Goal: Task Accomplishment & Management: Manage account settings

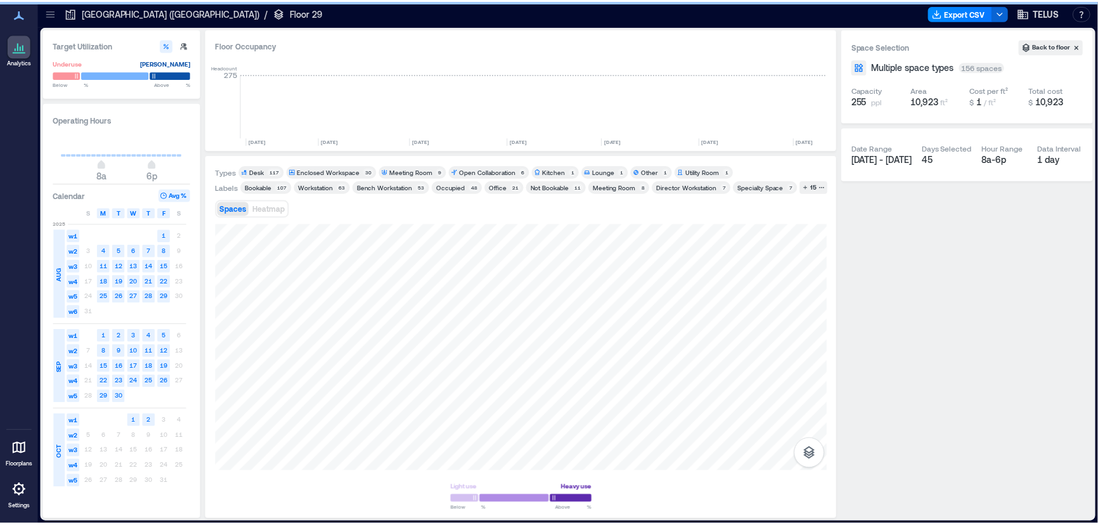
scroll to position [0, 1424]
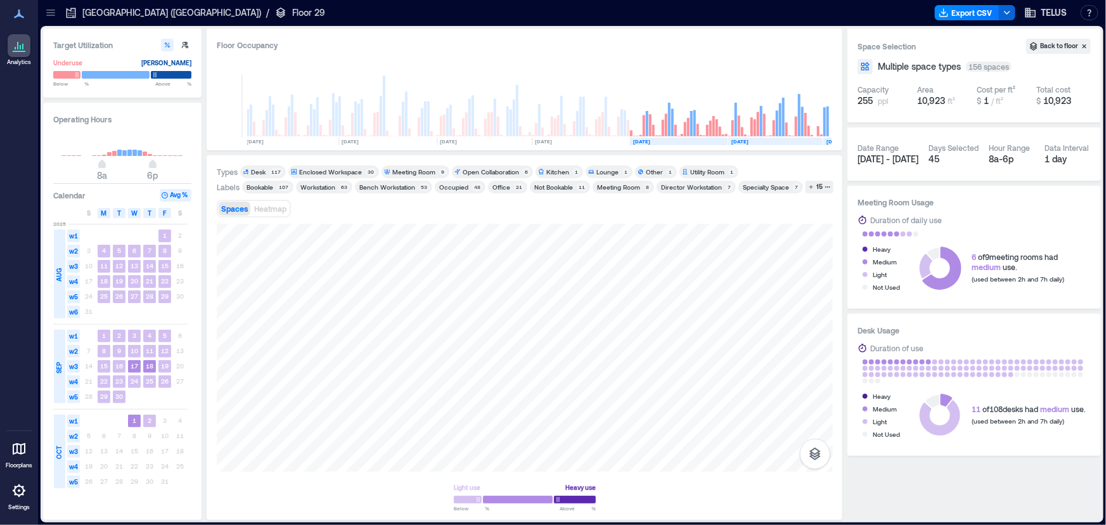
click at [55, 11] on icon at bounding box center [50, 12] width 13 height 13
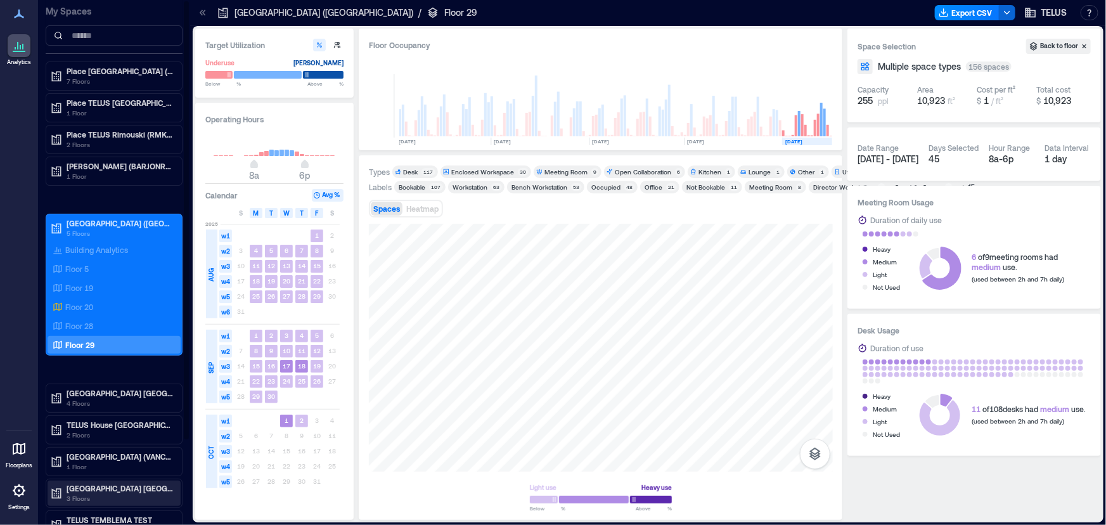
click at [125, 486] on p "[GEOGRAPHIC_DATA] [GEOGRAPHIC_DATA] (SRRYBCCS)" at bounding box center [120, 488] width 106 height 10
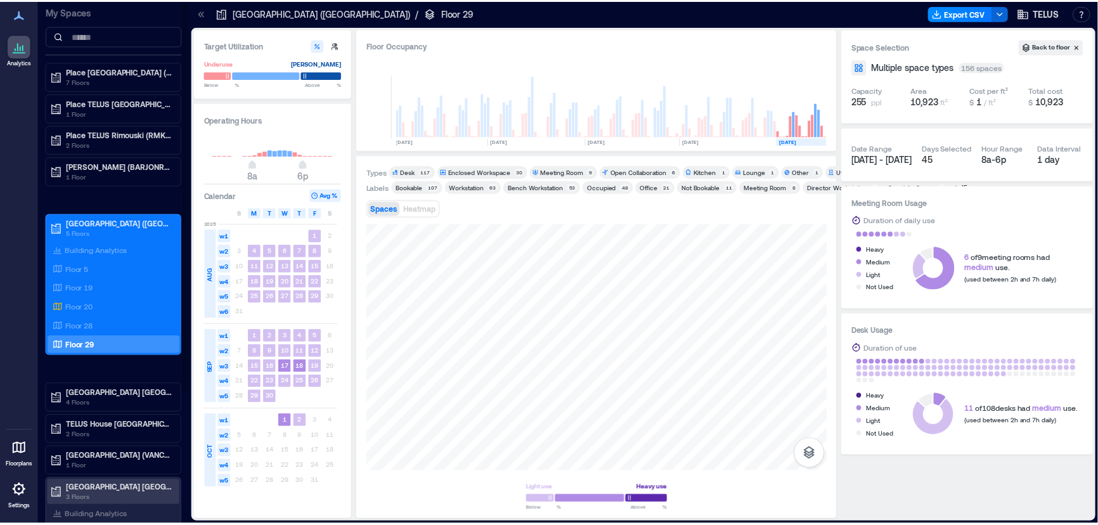
scroll to position [177, 0]
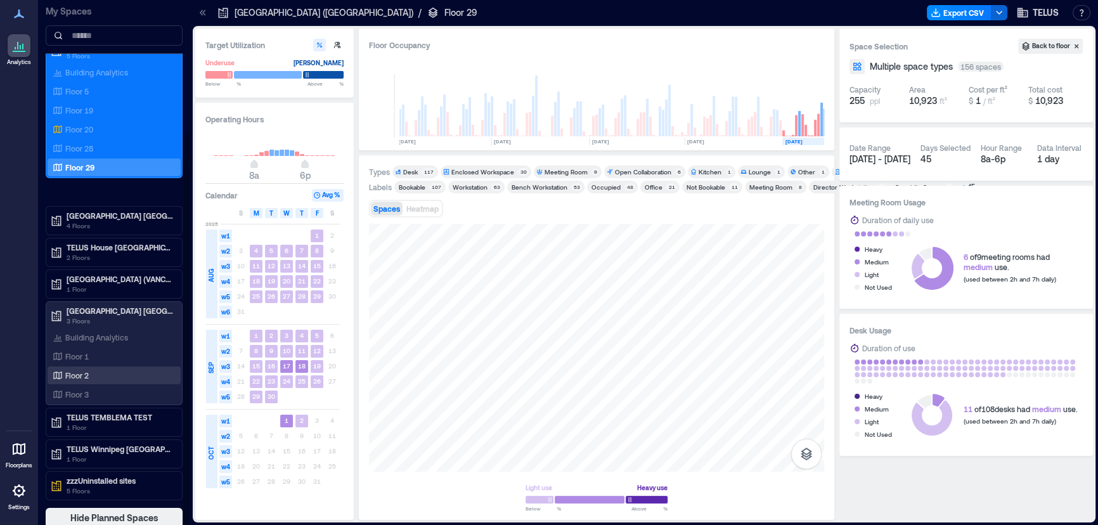
click at [97, 370] on div "Floor 2" at bounding box center [111, 375] width 123 height 13
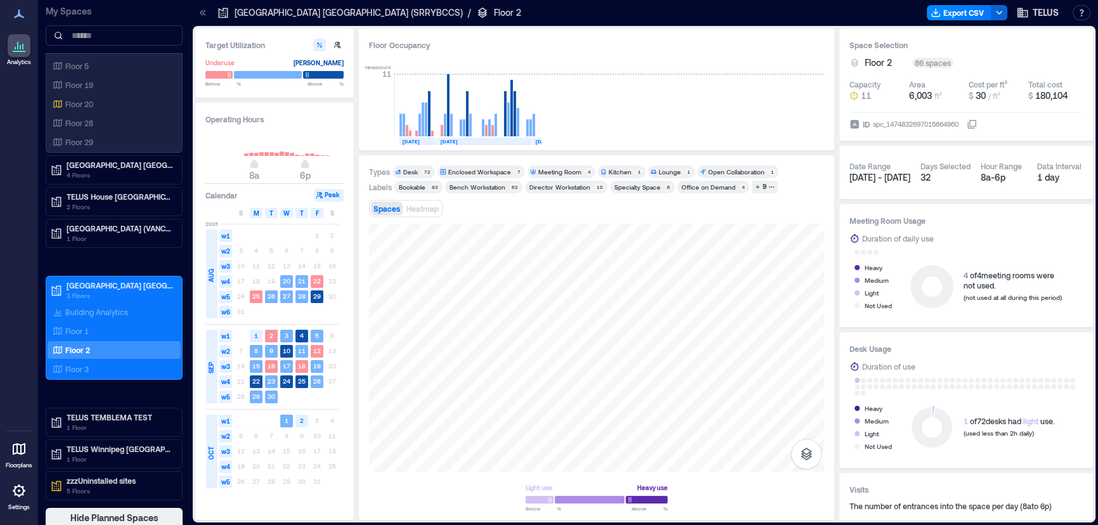
click at [204, 13] on icon at bounding box center [203, 12] width 13 height 13
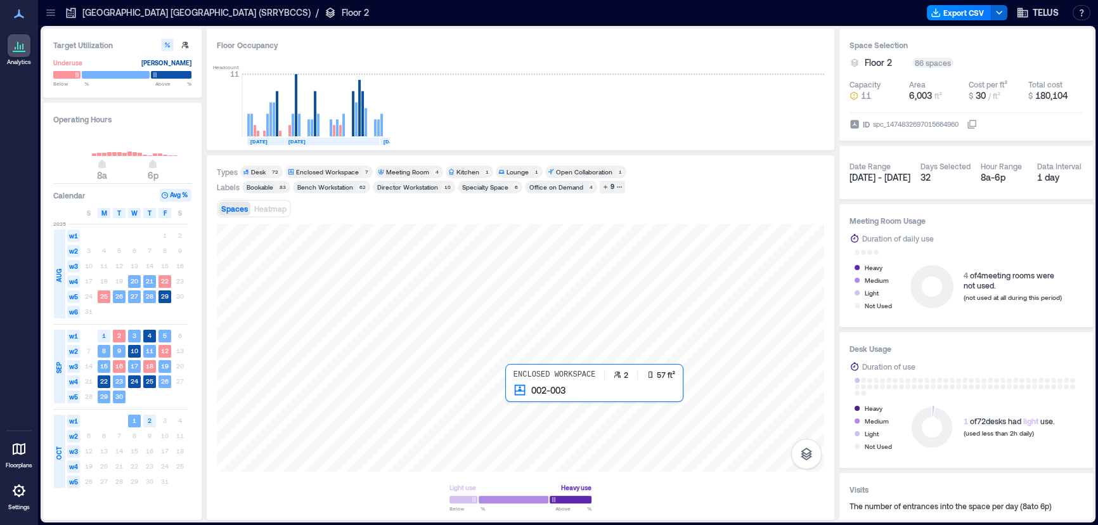
click at [513, 399] on div at bounding box center [520, 348] width 607 height 248
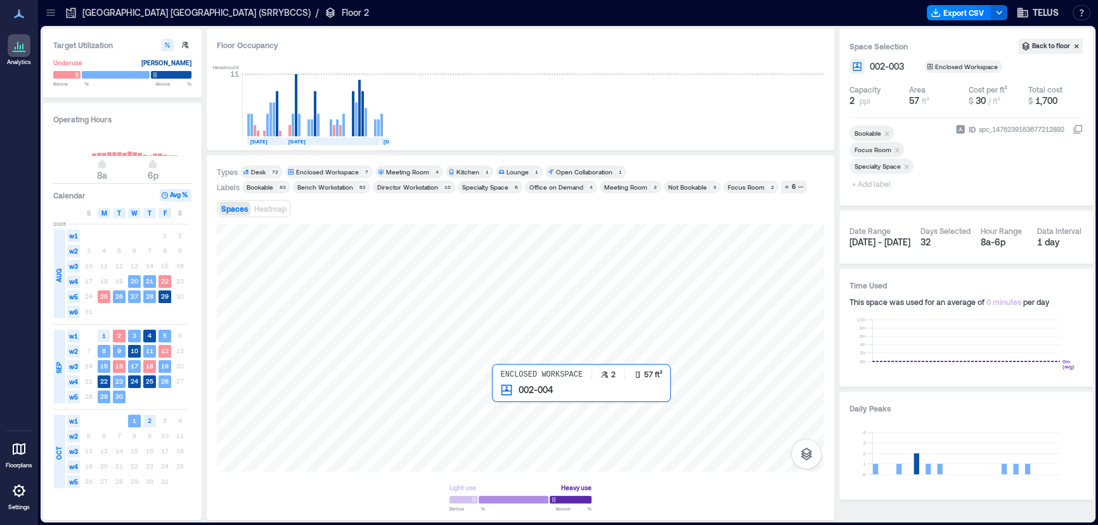
click at [497, 397] on div at bounding box center [520, 348] width 607 height 248
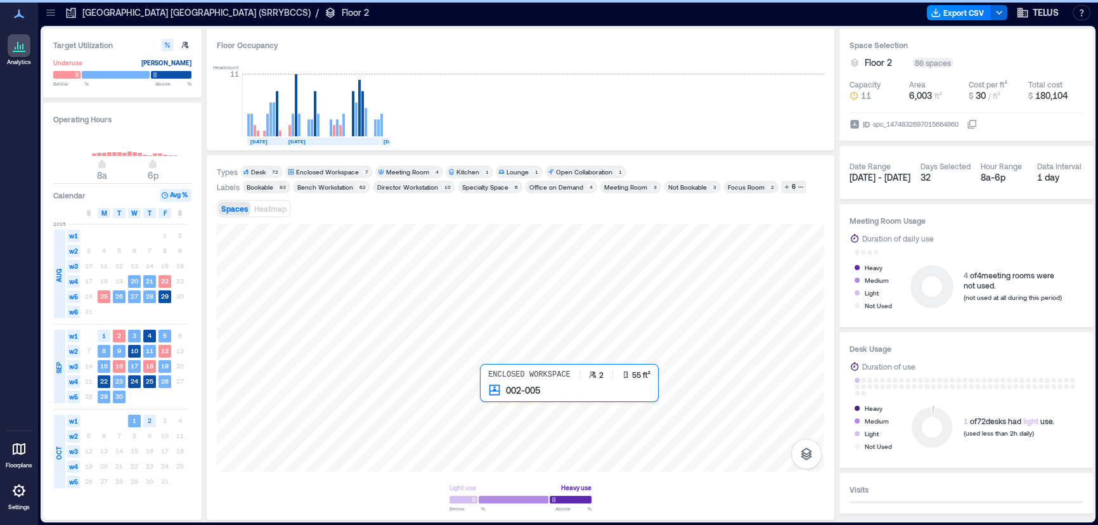
click at [487, 398] on div at bounding box center [520, 348] width 607 height 248
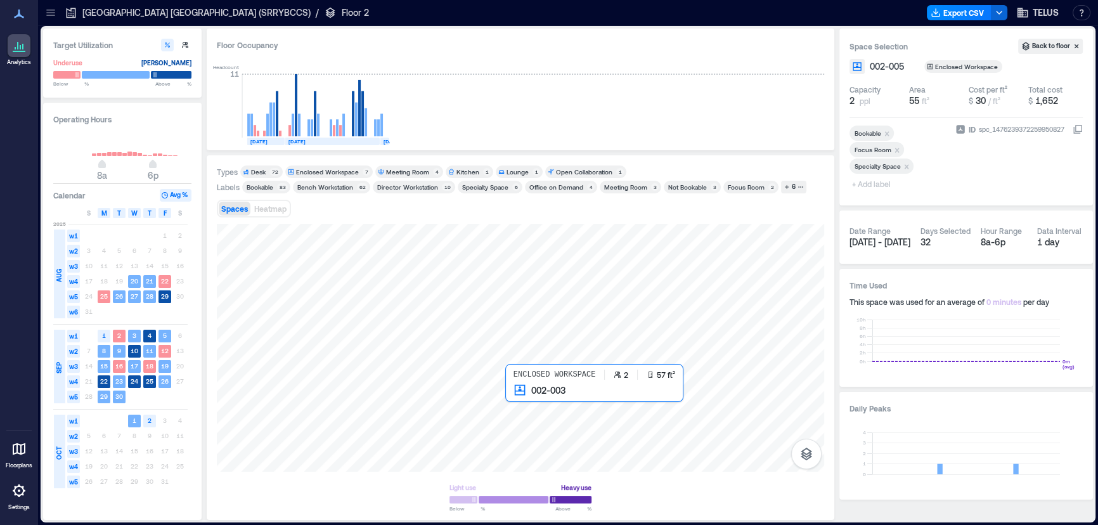
click at [511, 394] on div at bounding box center [520, 348] width 607 height 248
click at [497, 394] on div at bounding box center [520, 348] width 607 height 248
click at [486, 394] on div at bounding box center [520, 348] width 607 height 248
click at [49, 15] on icon at bounding box center [50, 15] width 8 height 1
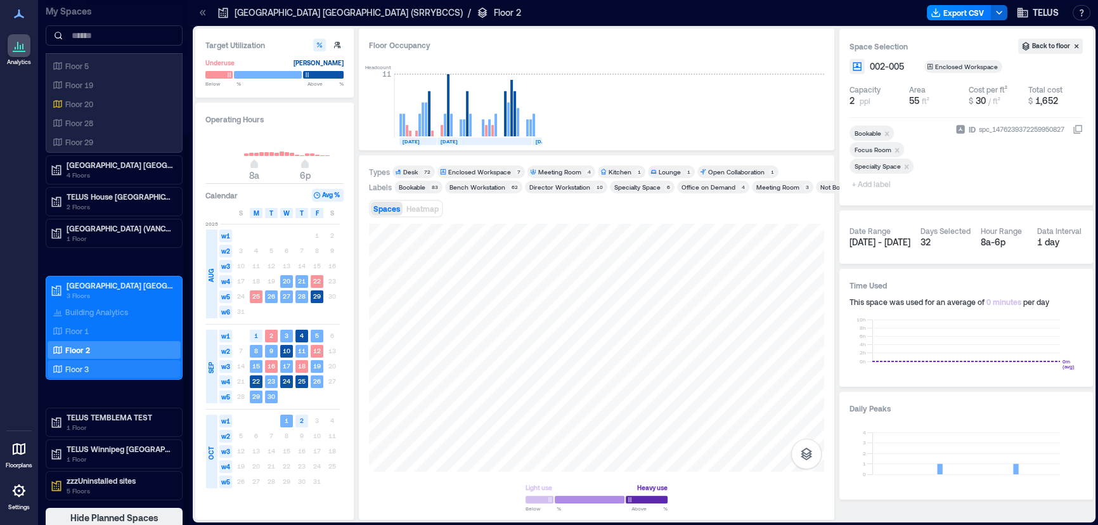
click at [72, 371] on p "Floor 3" at bounding box center [76, 369] width 23 height 10
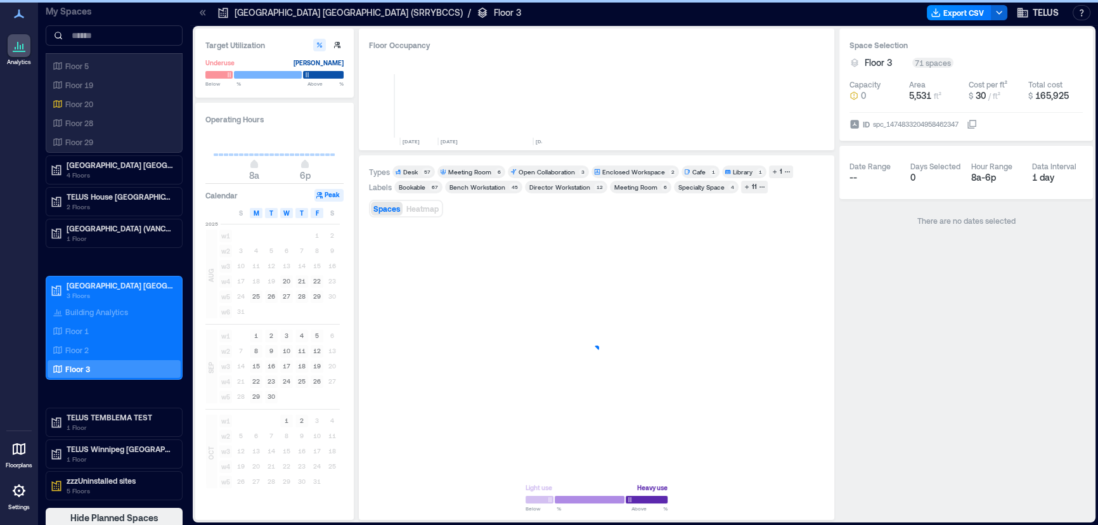
click at [204, 13] on icon at bounding box center [203, 12] width 13 height 13
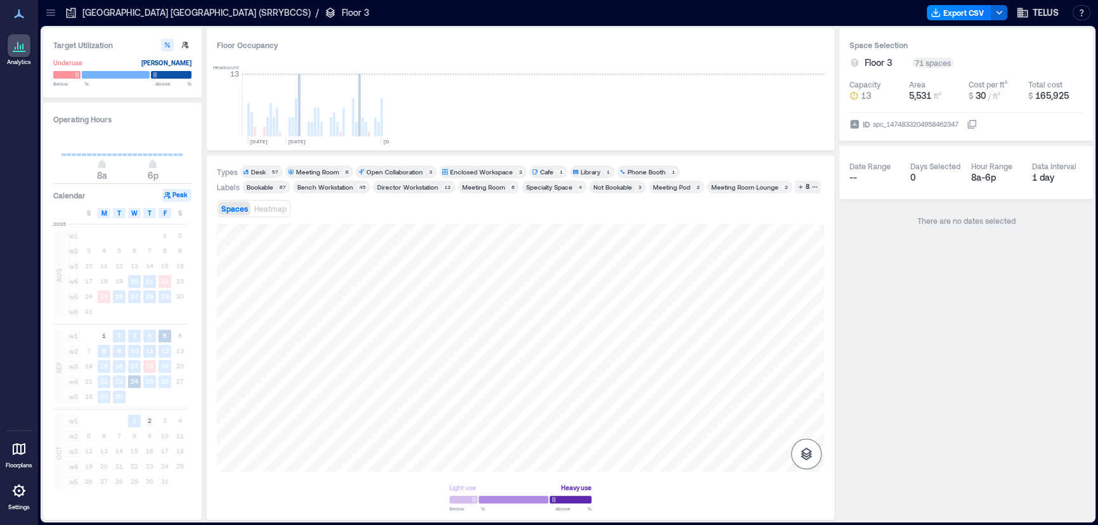
click at [808, 454] on icon "button" at bounding box center [806, 453] width 15 height 15
click at [804, 390] on icon "button" at bounding box center [806, 386] width 13 height 11
click at [416, 380] on div at bounding box center [520, 348] width 607 height 248
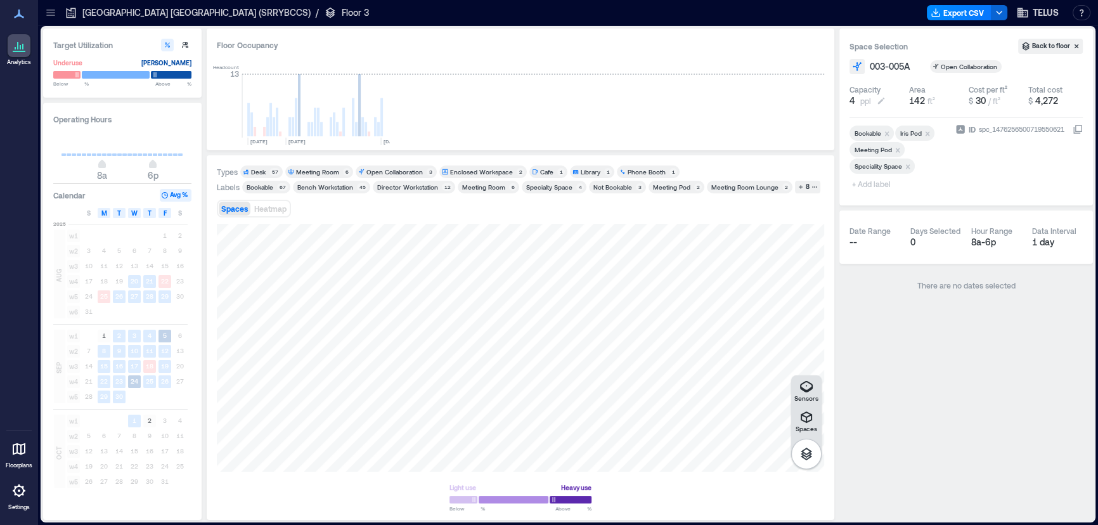
click at [854, 100] on span "4" at bounding box center [852, 100] width 6 height 13
type input "*"
click at [915, 311] on div "Space Selection Back to floor 003-005A Open Collaboration Capacity * ppl Area 1…" at bounding box center [966, 274] width 254 height 491
click at [415, 401] on div at bounding box center [520, 348] width 607 height 248
click at [854, 98] on span "3" at bounding box center [851, 100] width 5 height 13
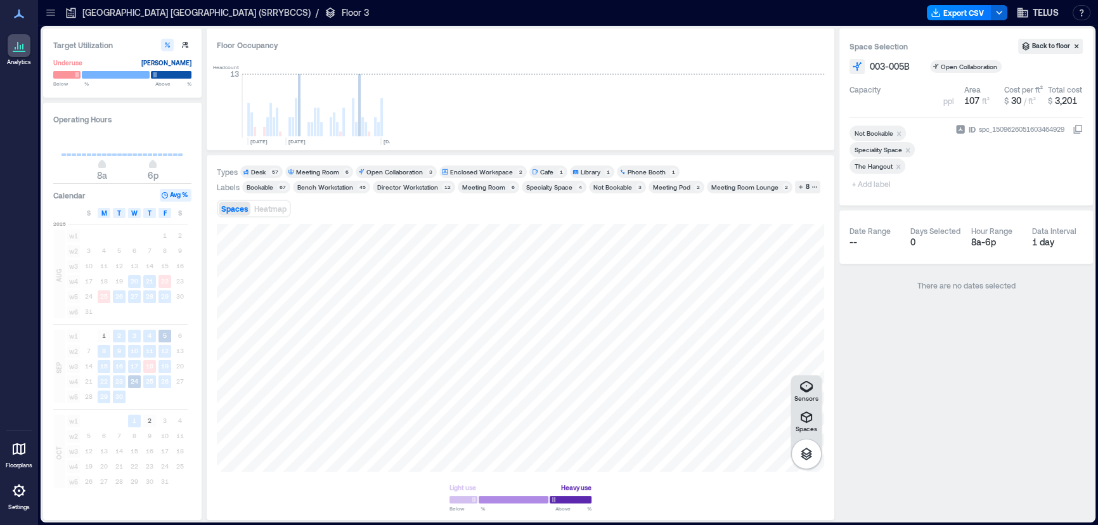
type input "*"
click at [914, 342] on div "Space Selection Back to floor 003-005B Open Collaboration Capacity * ppl Area 1…" at bounding box center [966, 274] width 254 height 491
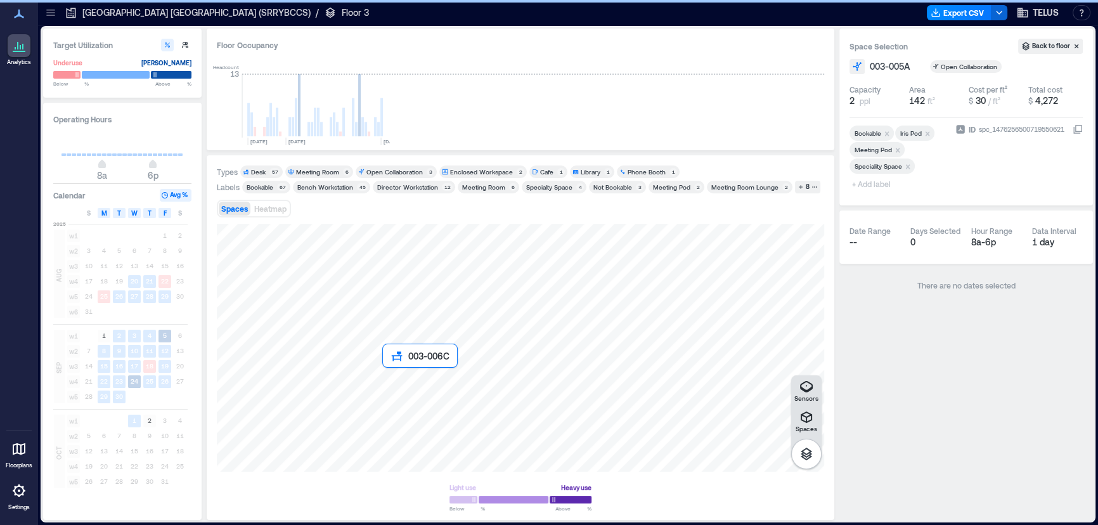
click at [391, 379] on div at bounding box center [520, 348] width 607 height 248
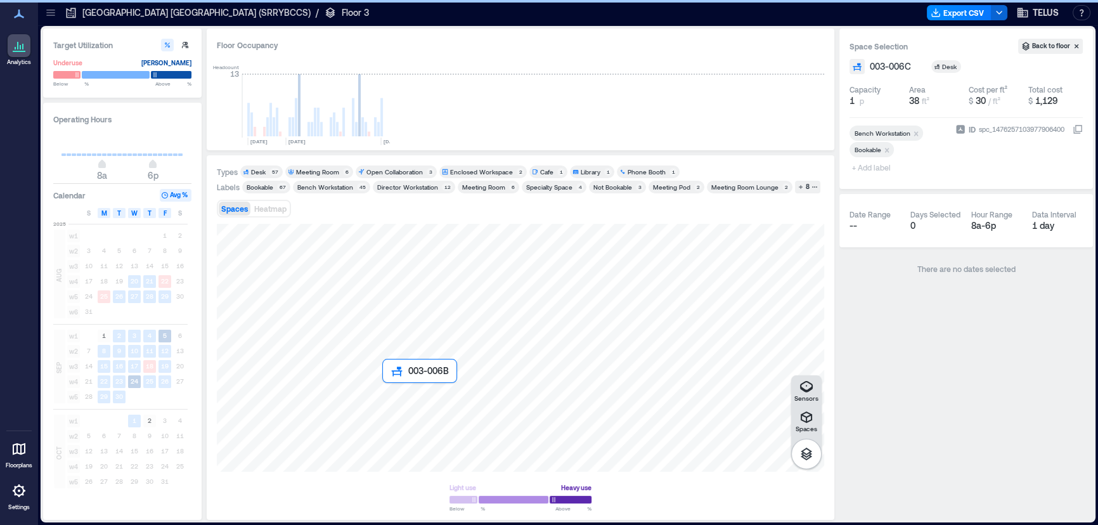
click at [391, 387] on div at bounding box center [520, 348] width 607 height 248
click at [387, 403] on div at bounding box center [520, 348] width 607 height 248
click at [377, 377] on div at bounding box center [520, 348] width 607 height 248
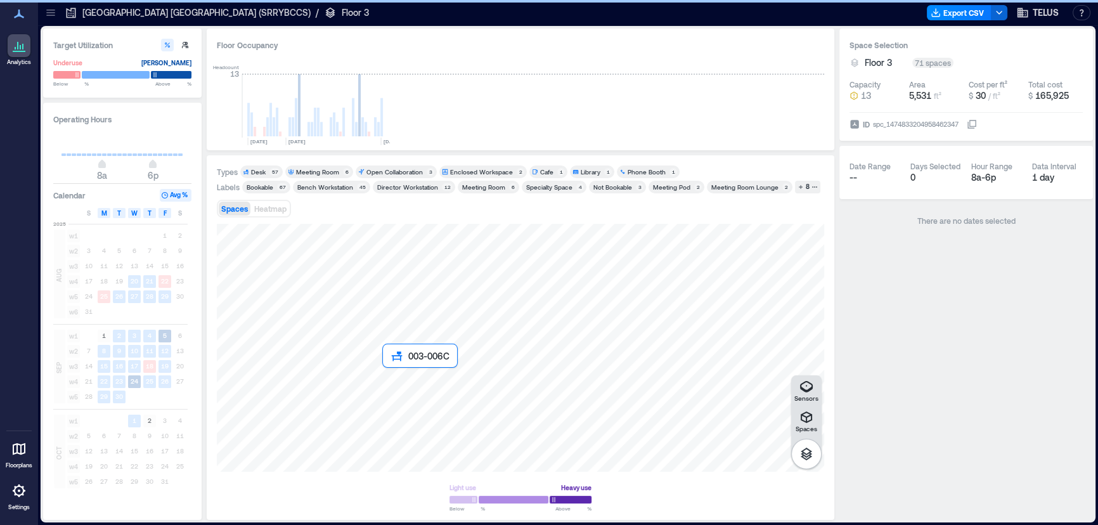
click at [393, 377] on div at bounding box center [520, 348] width 607 height 248
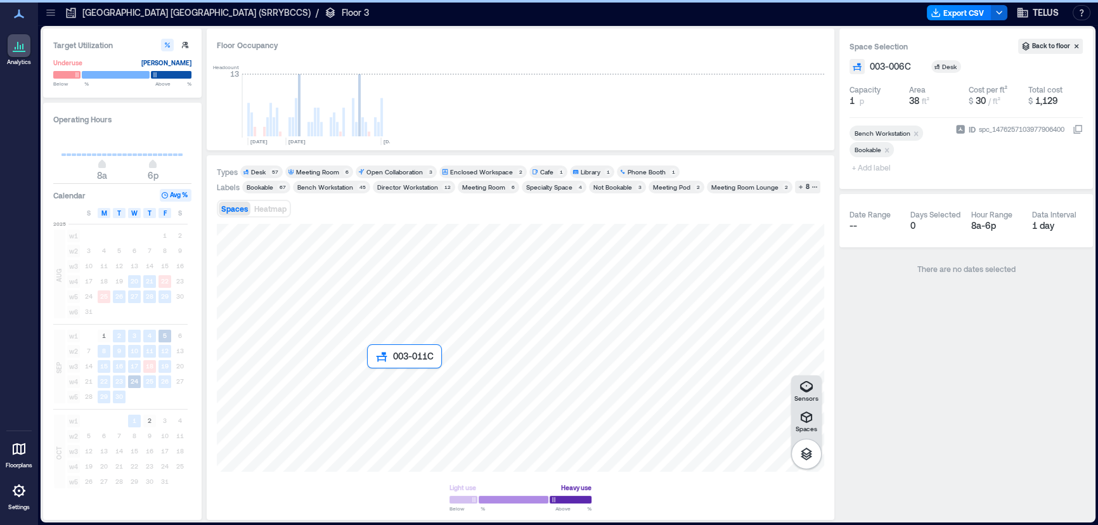
click at [370, 380] on div at bounding box center [520, 348] width 607 height 248
click at [392, 380] on div at bounding box center [520, 348] width 607 height 248
click at [392, 388] on div at bounding box center [520, 348] width 607 height 248
click at [390, 404] on div at bounding box center [520, 348] width 607 height 248
click at [390, 378] on div at bounding box center [520, 348] width 607 height 248
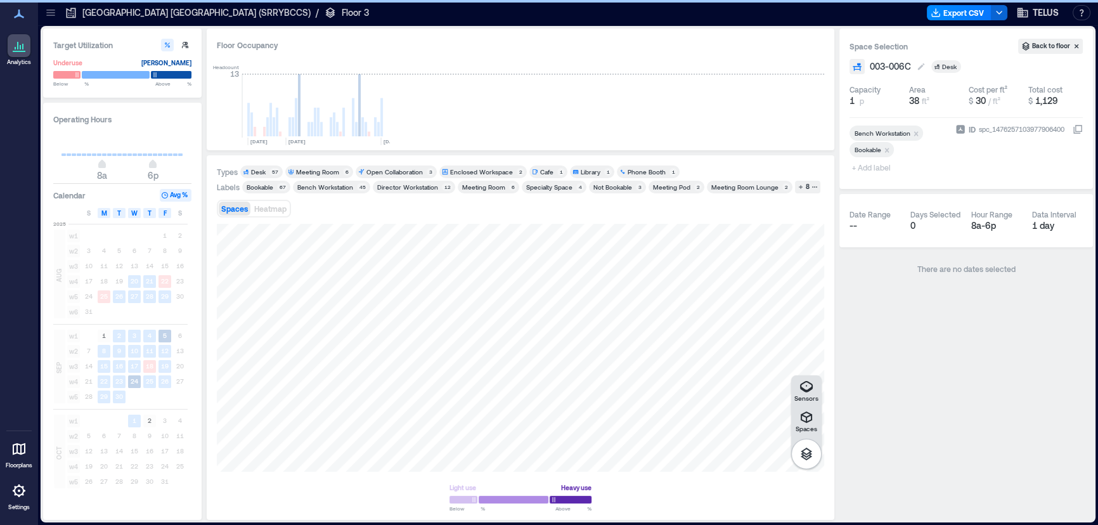
click at [905, 67] on span "003-006C" at bounding box center [890, 66] width 41 height 13
type input "********"
click at [389, 403] on div at bounding box center [520, 348] width 607 height 248
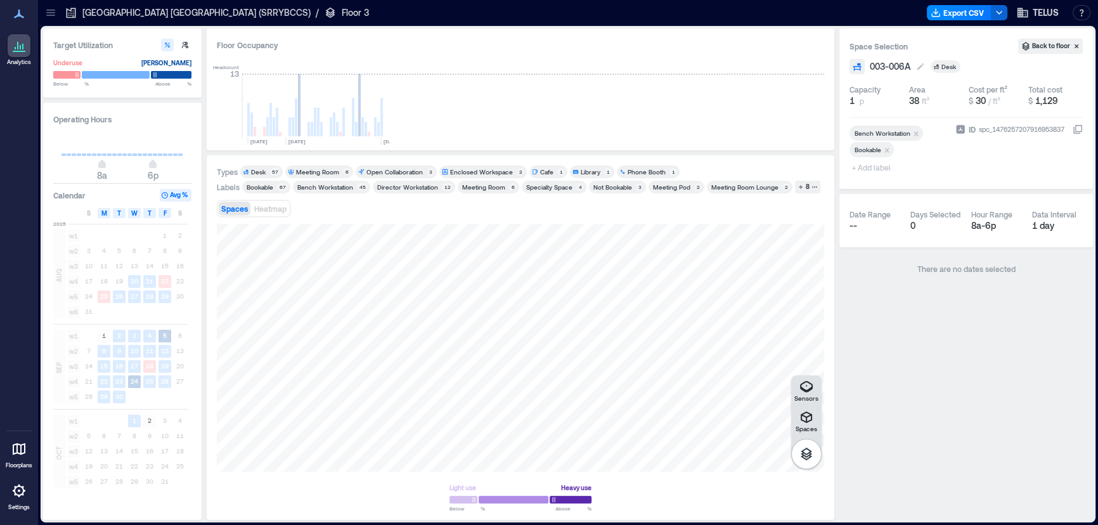
click at [910, 67] on span "003-006A" at bounding box center [890, 66] width 41 height 13
type input "********"
click at [897, 299] on div "Space Selection Back to floor ******** Desk Capacity 1 p Area 38 ft² Cost per f…" at bounding box center [966, 274] width 254 height 491
click at [389, 377] on div at bounding box center [520, 348] width 607 height 248
click at [390, 392] on div at bounding box center [520, 348] width 607 height 248
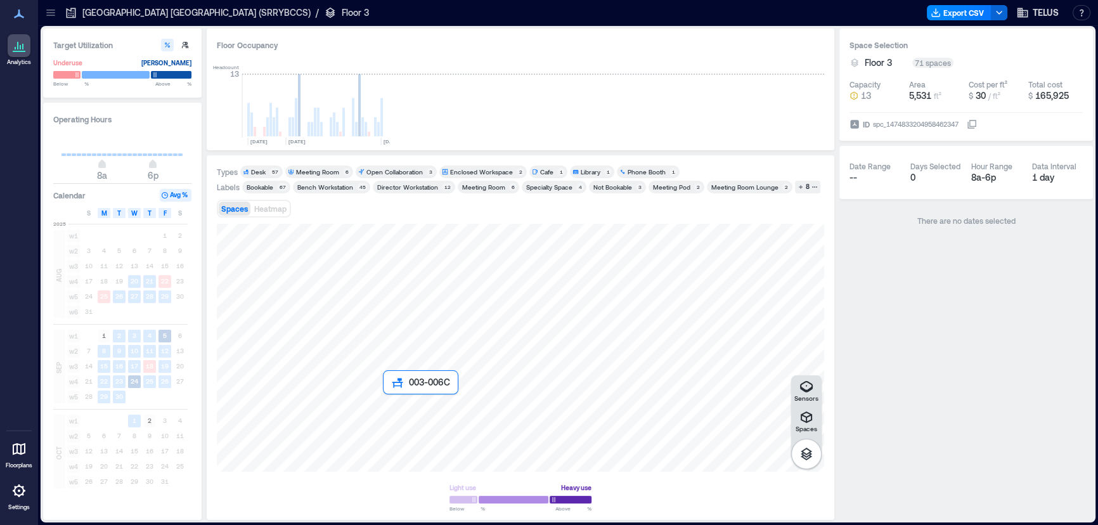
click at [389, 402] on div at bounding box center [520, 348] width 607 height 248
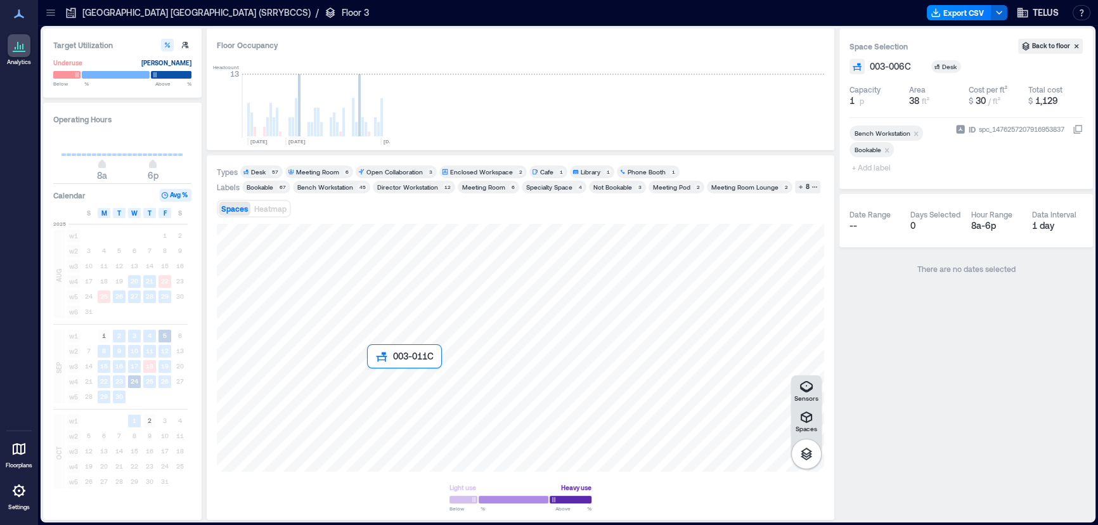
click at [370, 380] on div at bounding box center [520, 348] width 607 height 248
click at [912, 67] on button "003-011C" at bounding box center [898, 66] width 56 height 13
type input "********"
click at [372, 389] on div at bounding box center [520, 348] width 607 height 248
click at [368, 404] on div at bounding box center [520, 348] width 607 height 248
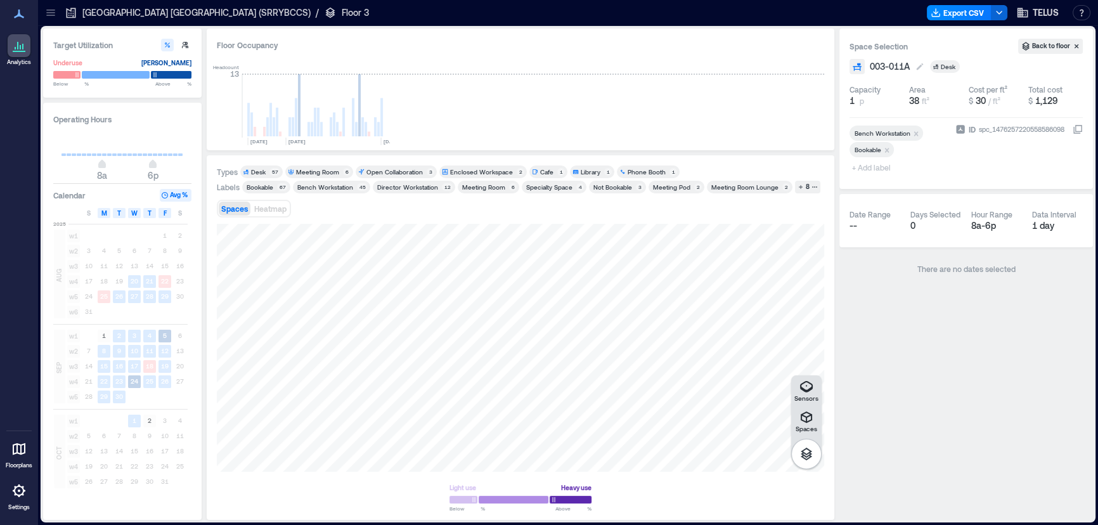
click at [906, 67] on span "003-011A" at bounding box center [890, 66] width 40 height 13
type input "********"
click at [358, 404] on div at bounding box center [520, 348] width 607 height 248
click at [906, 68] on span "003-011F" at bounding box center [889, 66] width 39 height 13
type input "********"
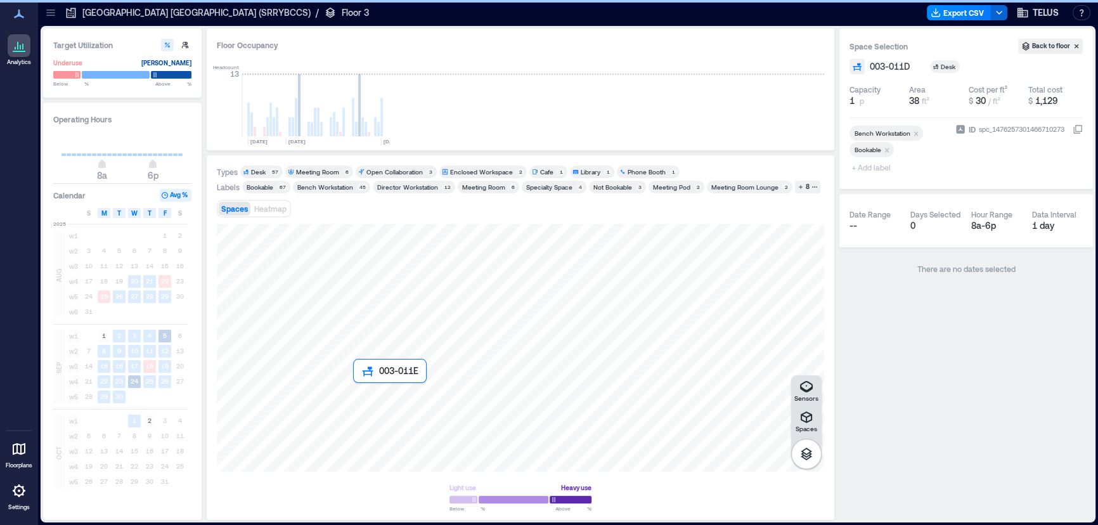
click at [359, 389] on div at bounding box center [520, 348] width 607 height 248
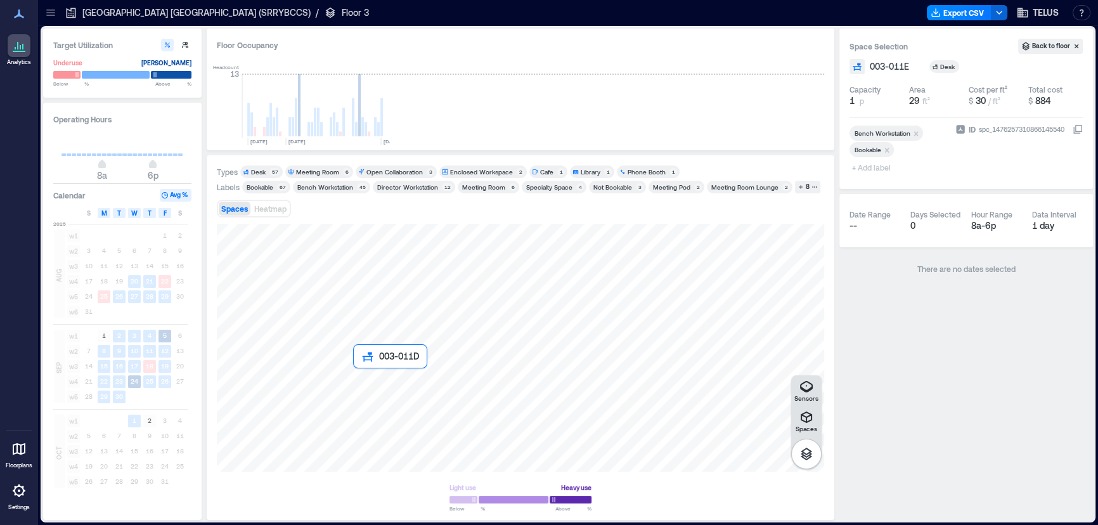
click at [360, 377] on div at bounding box center [520, 348] width 607 height 248
click at [910, 67] on span "003-011D" at bounding box center [890, 66] width 40 height 13
type input "********"
click at [342, 380] on div at bounding box center [520, 348] width 607 height 248
click at [910, 68] on span "003-012C" at bounding box center [890, 66] width 41 height 13
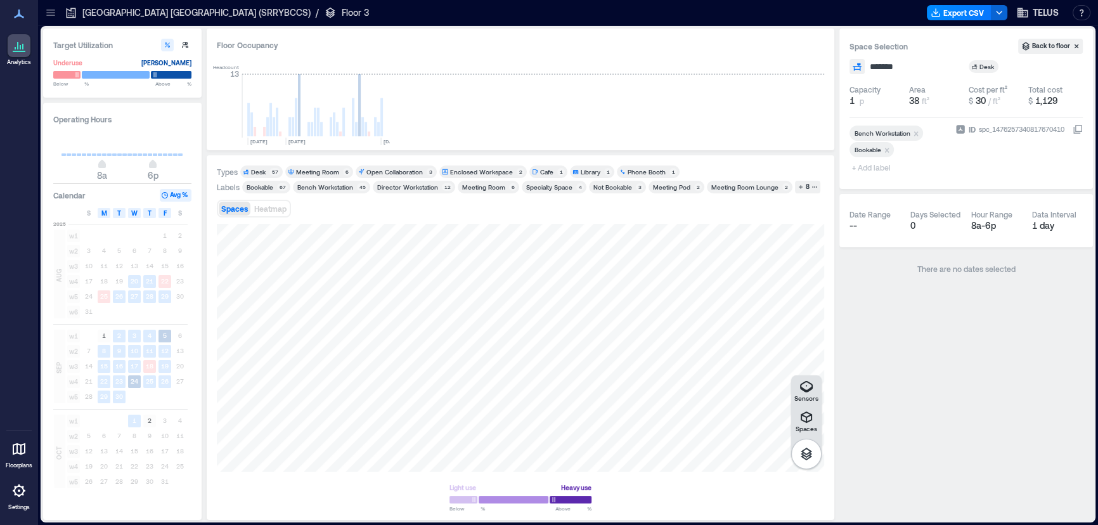
type input "********"
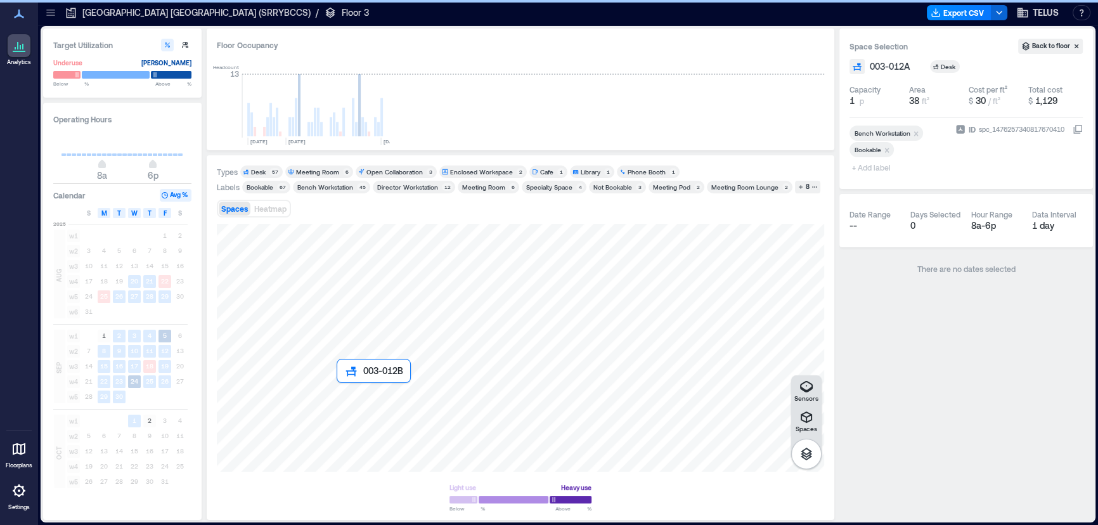
click at [344, 389] on div at bounding box center [520, 348] width 607 height 248
click at [342, 405] on div at bounding box center [520, 348] width 607 height 248
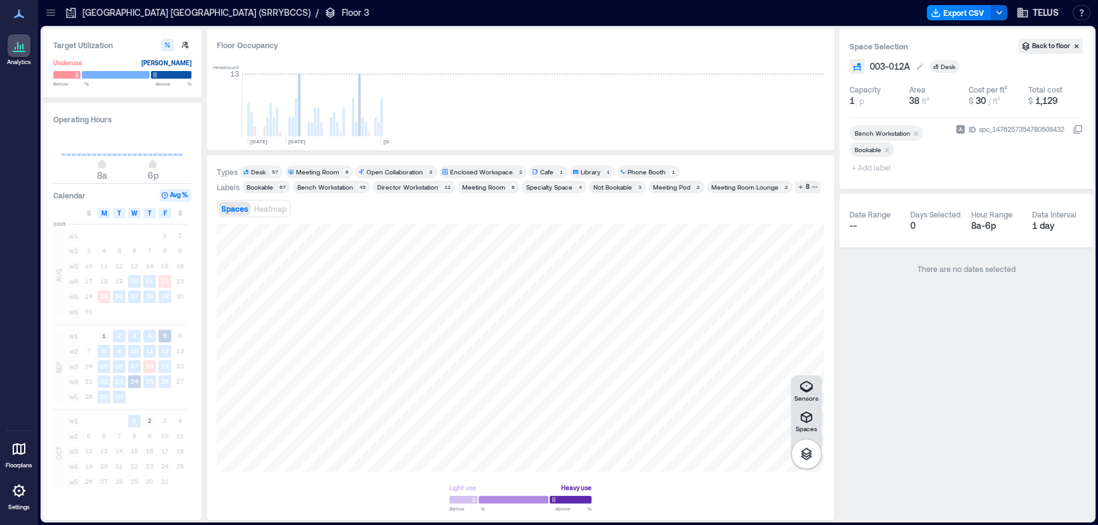
click at [910, 72] on span "003-012A" at bounding box center [890, 66] width 40 height 13
type input "********"
click at [332, 403] on div at bounding box center [520, 348] width 607 height 248
click at [912, 63] on button "003-012F" at bounding box center [897, 66] width 54 height 13
type input "********"
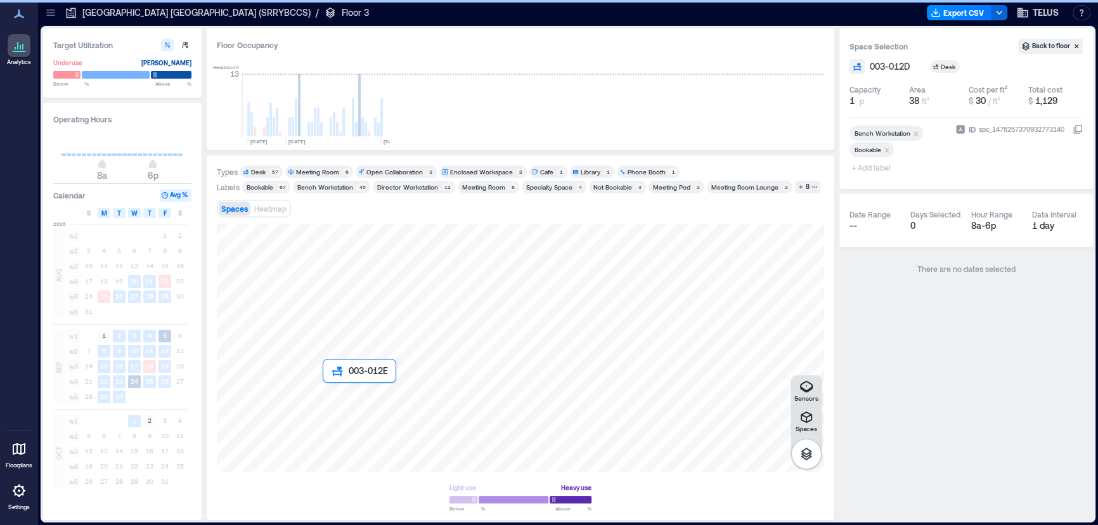
click at [329, 393] on div at bounding box center [520, 348] width 607 height 248
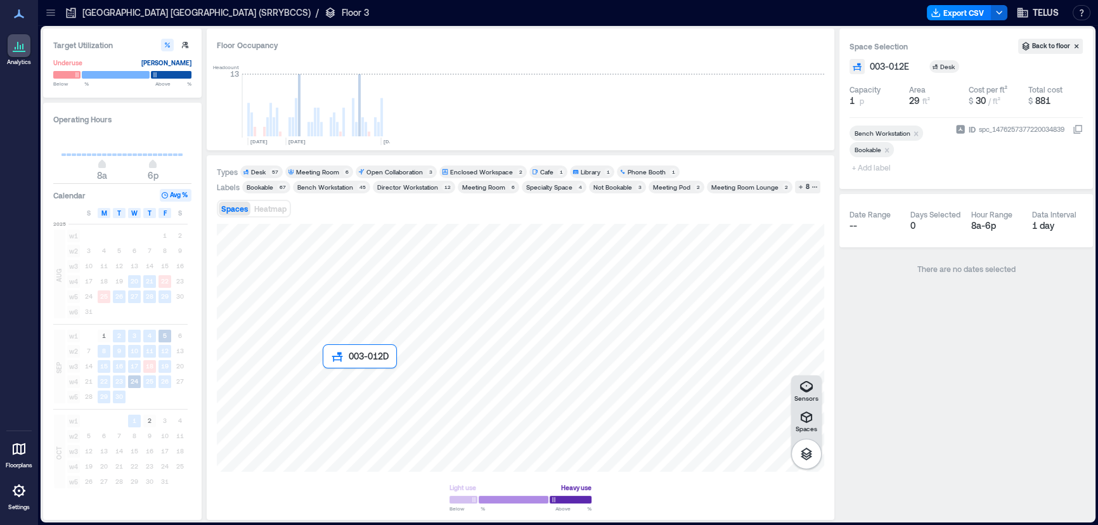
click at [328, 378] on div at bounding box center [520, 348] width 607 height 248
click at [906, 71] on span "003-012D" at bounding box center [890, 66] width 40 height 13
type input "********"
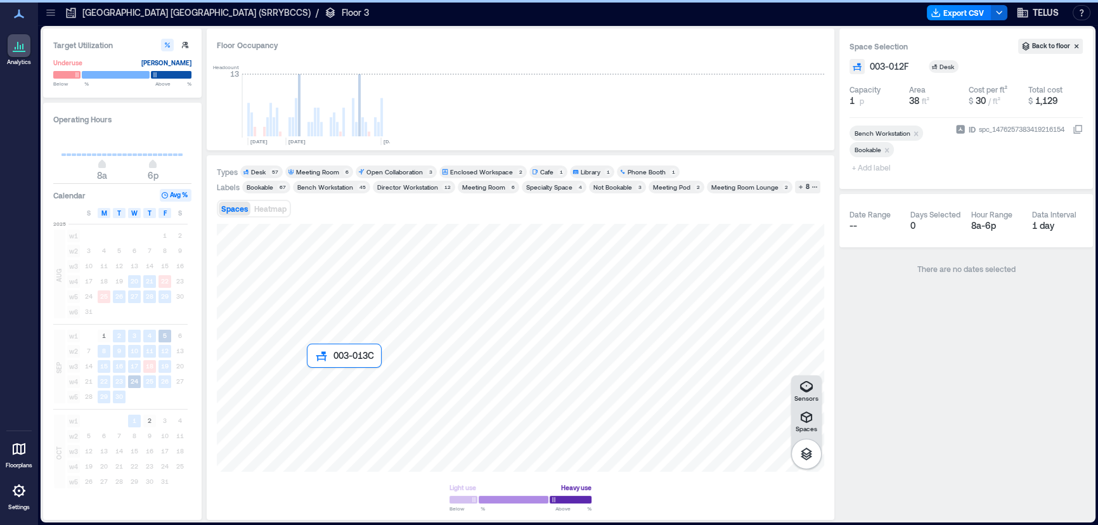
click at [313, 380] on div at bounding box center [520, 348] width 607 height 248
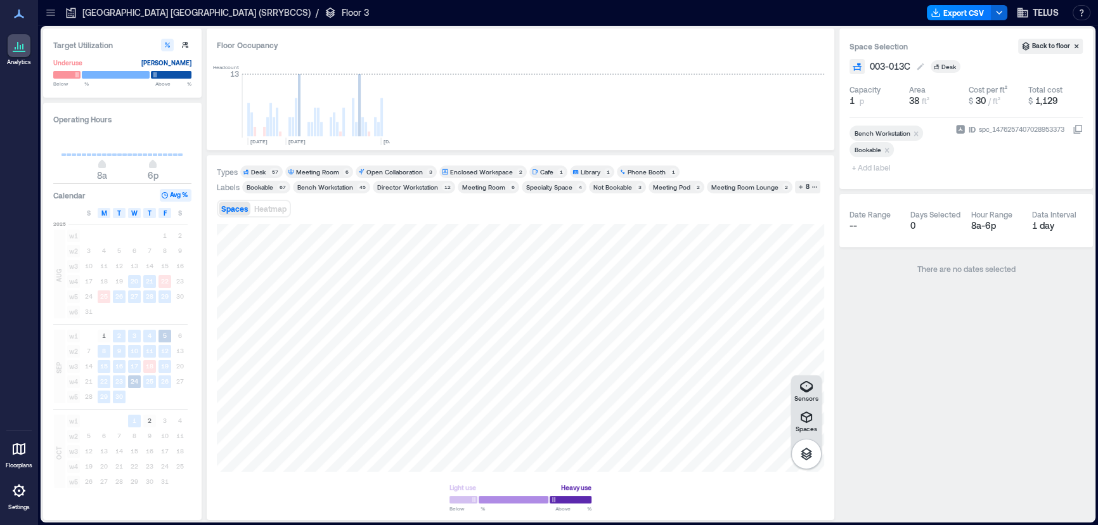
click at [906, 70] on span "003-013C" at bounding box center [890, 66] width 41 height 13
type input "********"
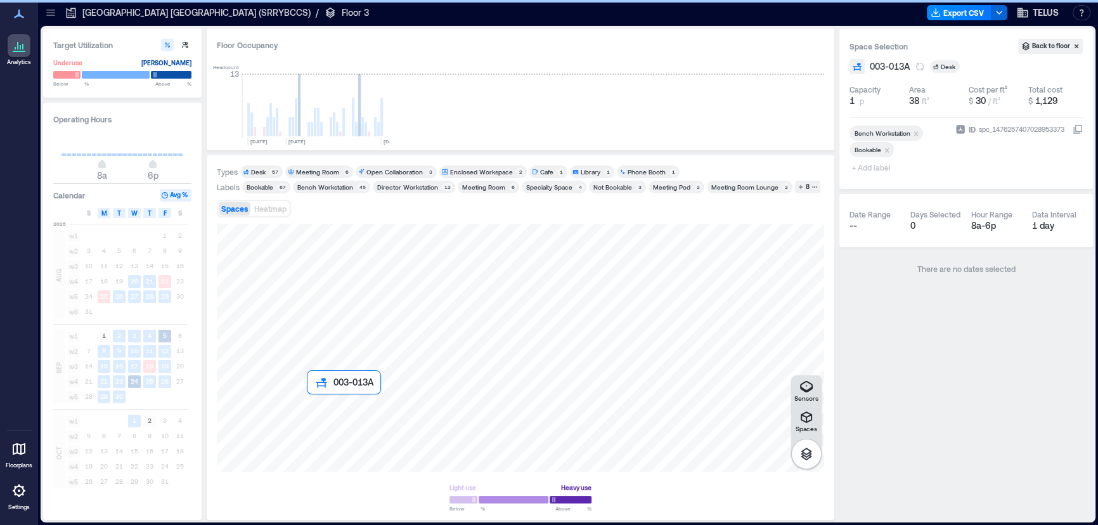
click at [314, 403] on div at bounding box center [520, 348] width 607 height 248
click at [912, 67] on button "003-013A" at bounding box center [897, 66] width 55 height 13
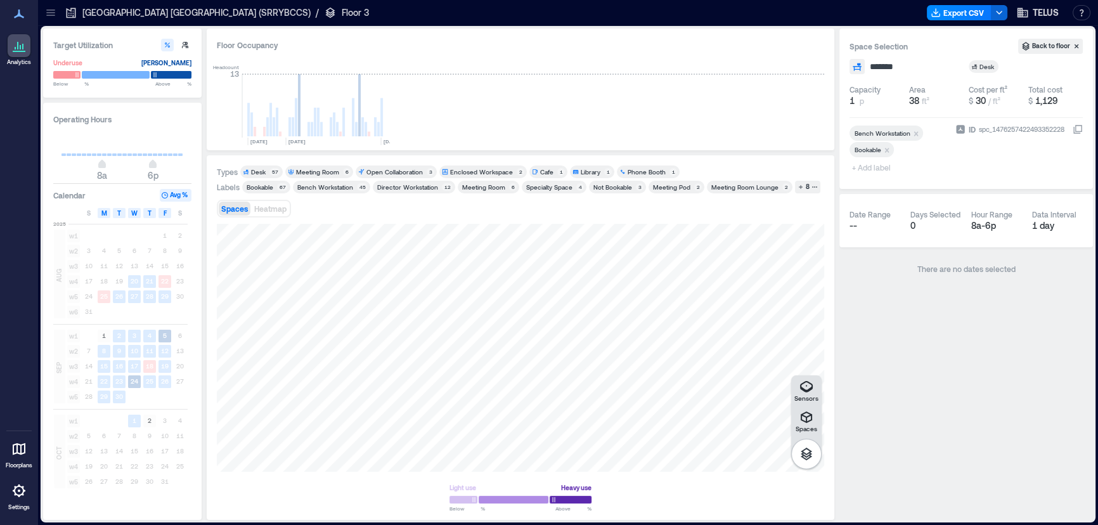
type input "********"
drag, startPoint x: 301, startPoint y: 400, endPoint x: 912, endPoint y: 67, distance: 695.6
click at [912, 67] on button "003-013F" at bounding box center [897, 66] width 54 height 13
type input "********"
click at [301, 375] on div at bounding box center [520, 348] width 607 height 248
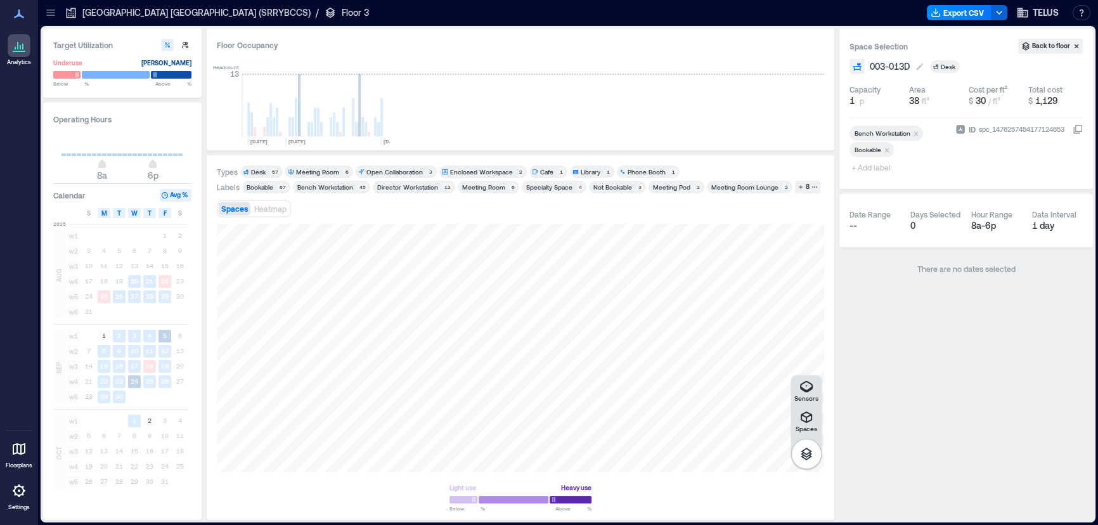
click at [912, 67] on button "003-013D" at bounding box center [897, 66] width 55 height 13
type input "*******"
click at [901, 72] on span "003-013" at bounding box center [887, 66] width 34 height 13
type input "********"
click at [278, 379] on div at bounding box center [520, 348] width 607 height 248
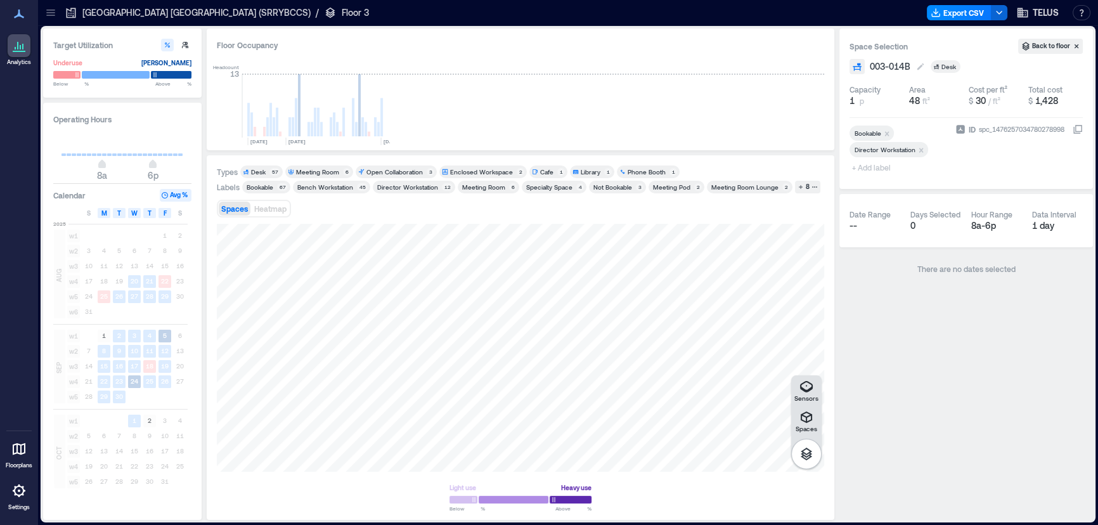
click at [907, 68] on span "003-014B" at bounding box center [890, 66] width 41 height 13
type input "********"
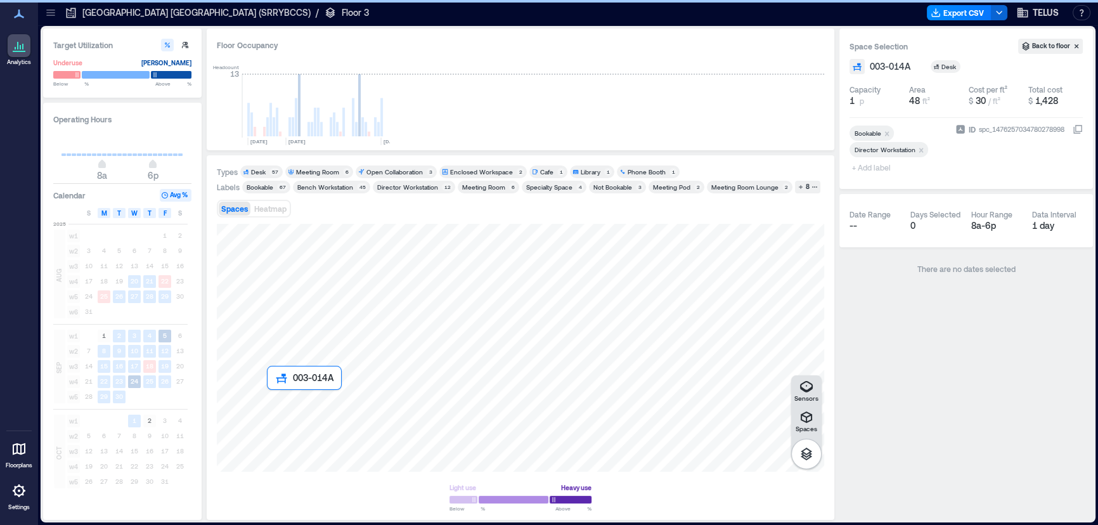
click at [276, 400] on div at bounding box center [520, 348] width 607 height 248
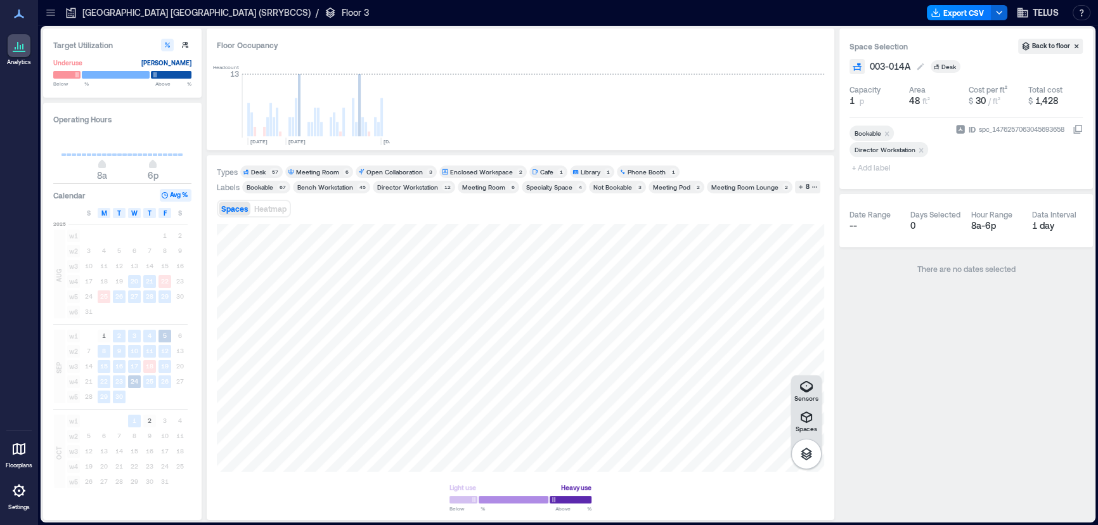
click at [907, 68] on span "003-014A" at bounding box center [890, 66] width 41 height 13
type input "********"
click at [261, 394] on div at bounding box center [520, 348] width 607 height 248
click at [907, 70] on span "003-014D" at bounding box center [890, 66] width 41 height 13
type input "********"
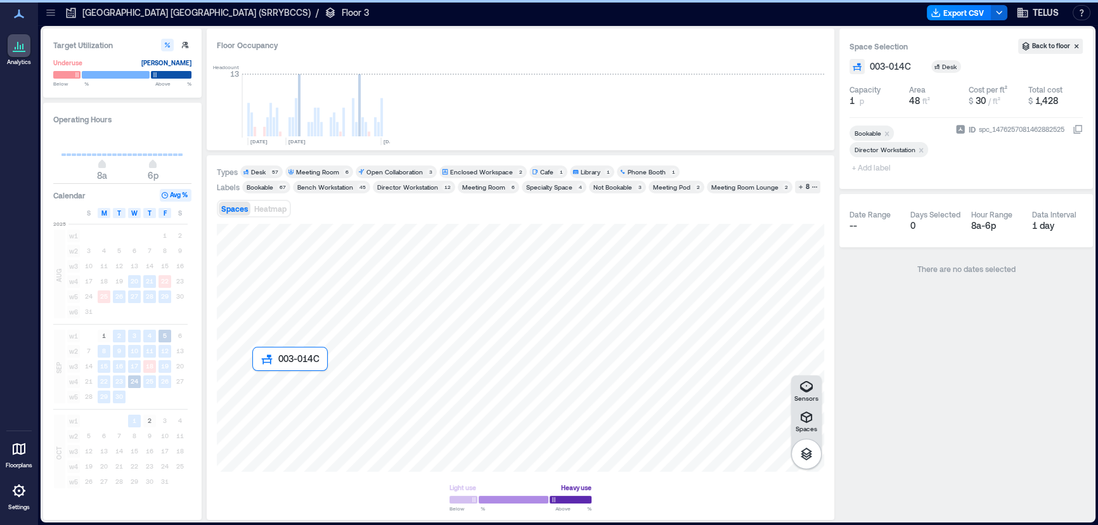
click at [259, 384] on div at bounding box center [520, 348] width 607 height 248
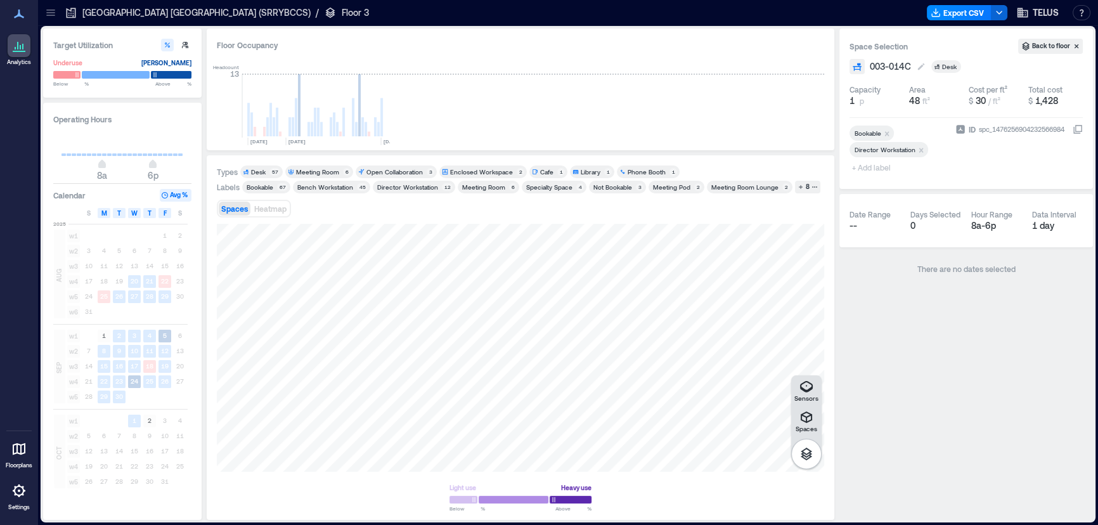
click at [911, 65] on span "003-014C" at bounding box center [890, 66] width 41 height 13
type input "********"
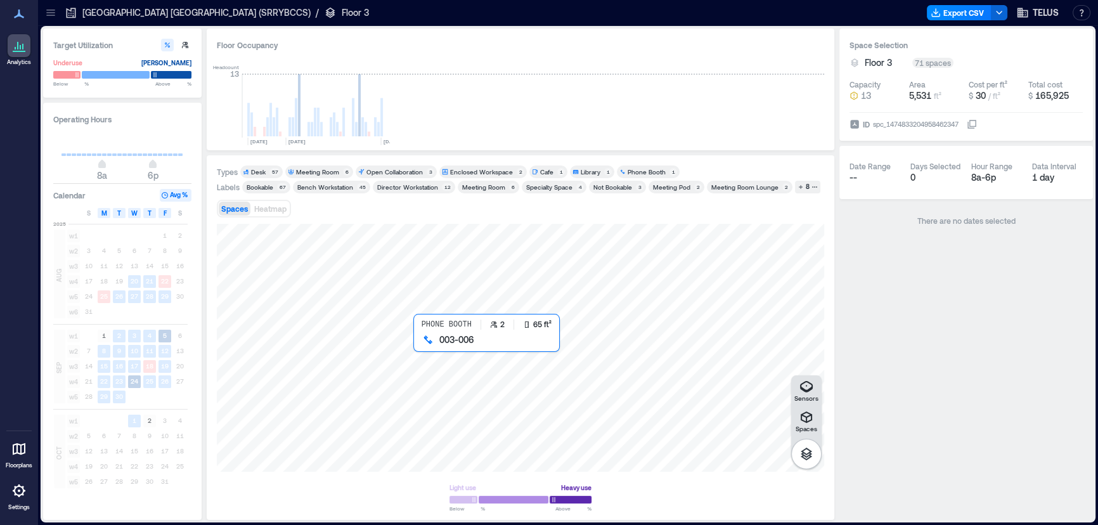
click at [422, 350] on div at bounding box center [520, 348] width 607 height 248
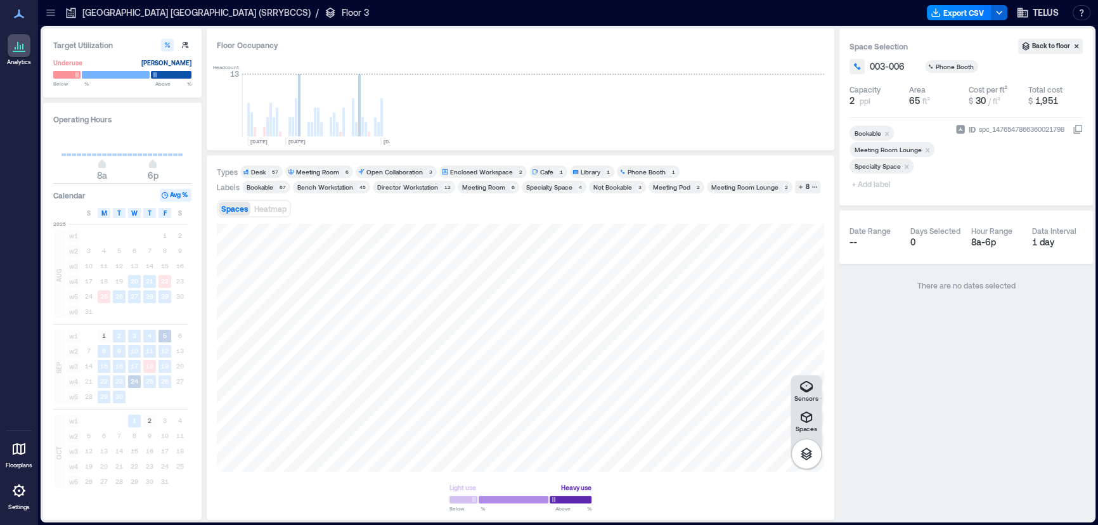
click at [899, 74] on div "003-006 Phone Booth" at bounding box center [965, 66] width 233 height 15
click at [903, 68] on span "003-006" at bounding box center [887, 66] width 35 height 13
type input "*******"
click at [407, 352] on div at bounding box center [520, 348] width 607 height 248
click at [904, 68] on span "003-007" at bounding box center [887, 66] width 34 height 13
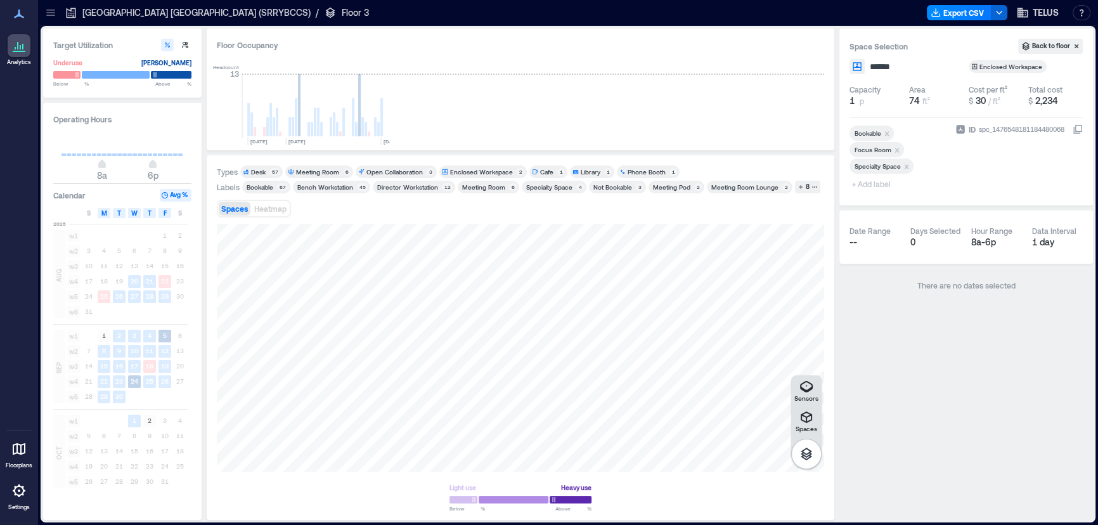
type input "*******"
click at [878, 39] on div "Space Selection Back to floor" at bounding box center [965, 46] width 233 height 15
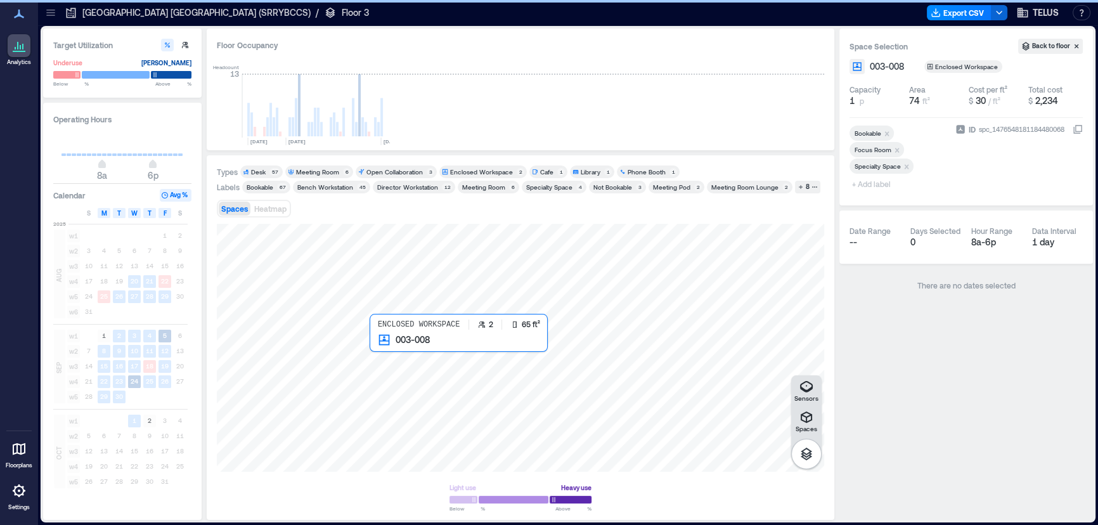
click at [377, 349] on div at bounding box center [520, 348] width 607 height 248
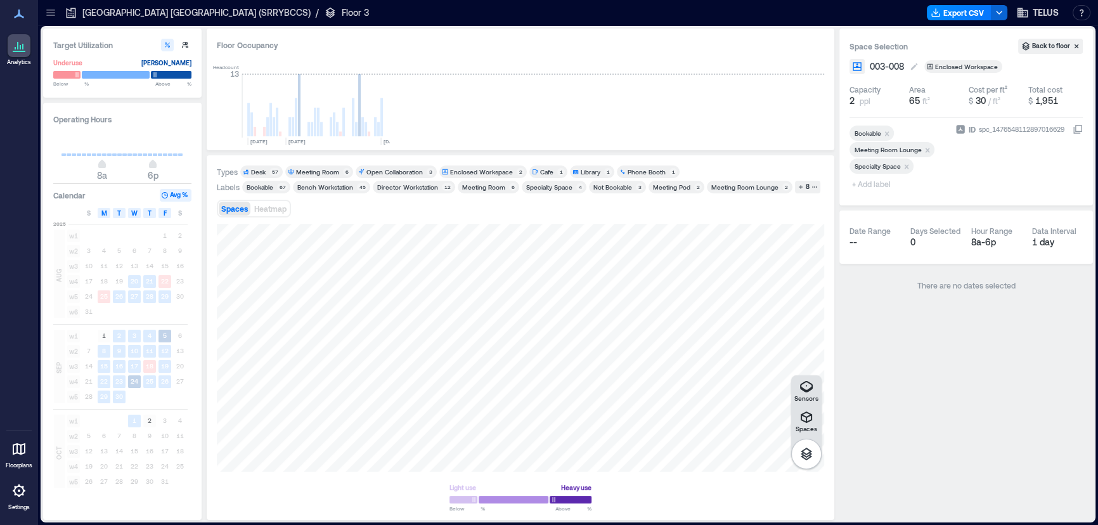
click at [904, 70] on span "003-008" at bounding box center [887, 66] width 34 height 13
type input "*******"
click at [713, 124] on div "Headcount [DATE] [DATE] [DATE]" at bounding box center [520, 98] width 607 height 84
click at [409, 323] on div at bounding box center [520, 348] width 607 height 248
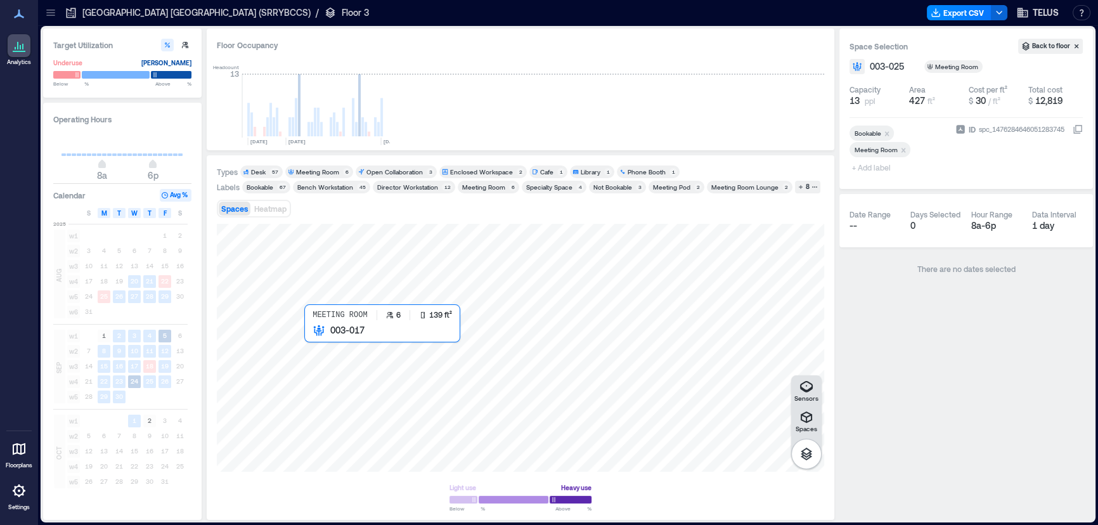
click at [316, 354] on div at bounding box center [520, 348] width 607 height 248
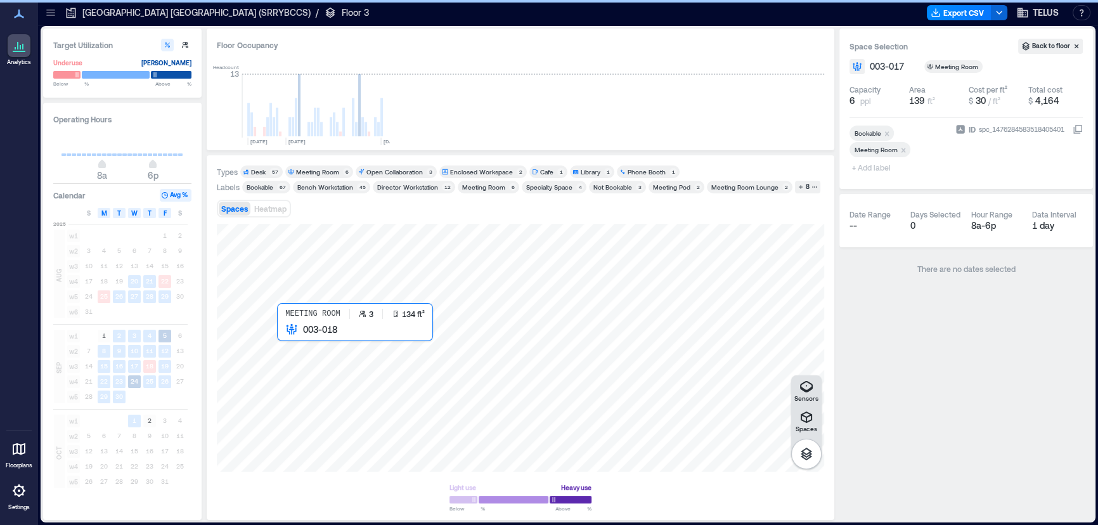
click at [285, 349] on div at bounding box center [520, 348] width 607 height 248
click at [297, 315] on div at bounding box center [520, 348] width 607 height 248
click at [323, 313] on div at bounding box center [520, 348] width 607 height 248
click at [280, 291] on div at bounding box center [520, 348] width 607 height 248
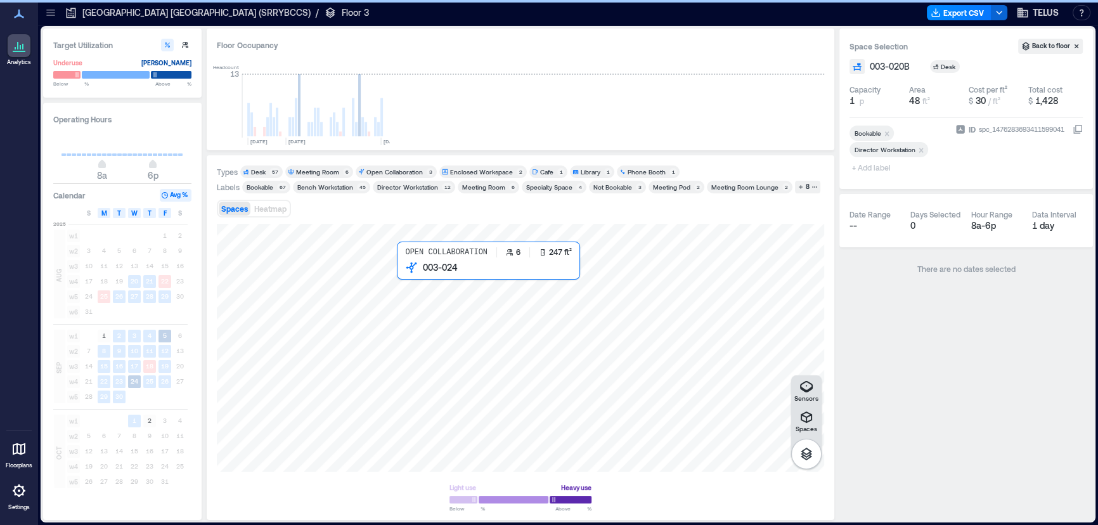
click at [419, 289] on div at bounding box center [520, 348] width 607 height 248
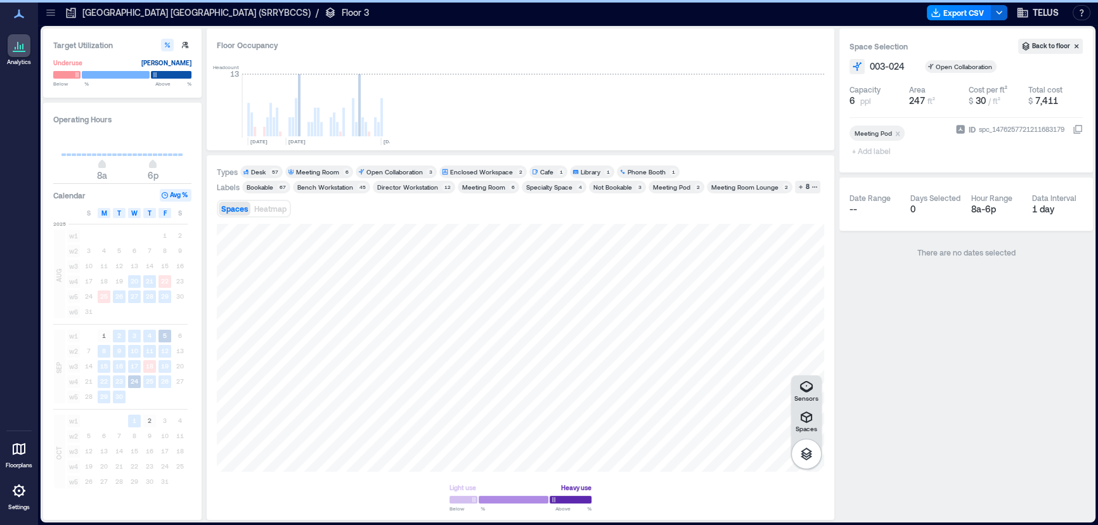
click at [894, 135] on icon "Remove Meeting Pod" at bounding box center [897, 133] width 9 height 9
click at [873, 378] on div "Space Selection Back to floor 003-024 Open Collaboration Capacity 6 ppl Area 24…" at bounding box center [966, 274] width 254 height 491
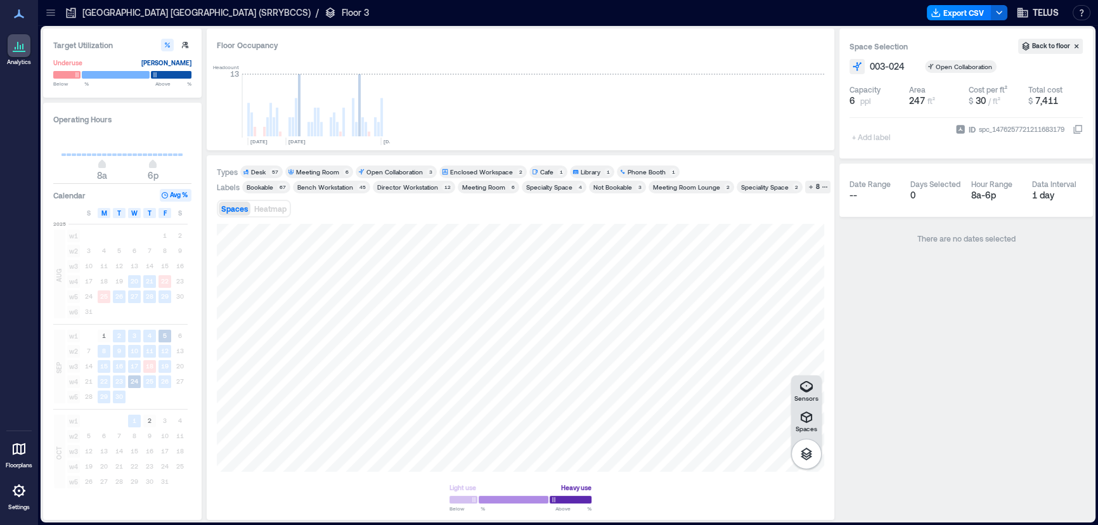
click at [871, 138] on div "+ Add label" at bounding box center [872, 129] width 46 height 34
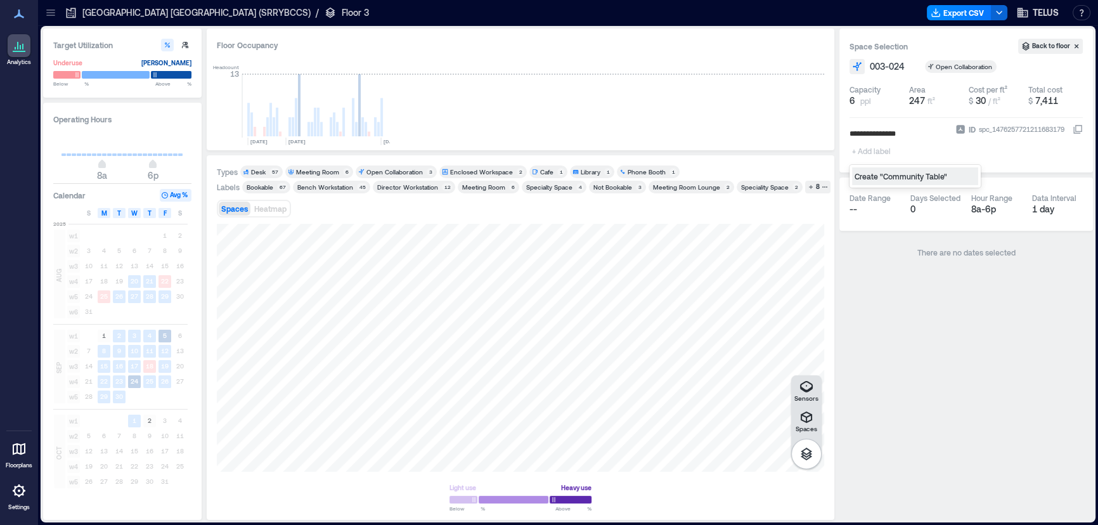
type input "**********"
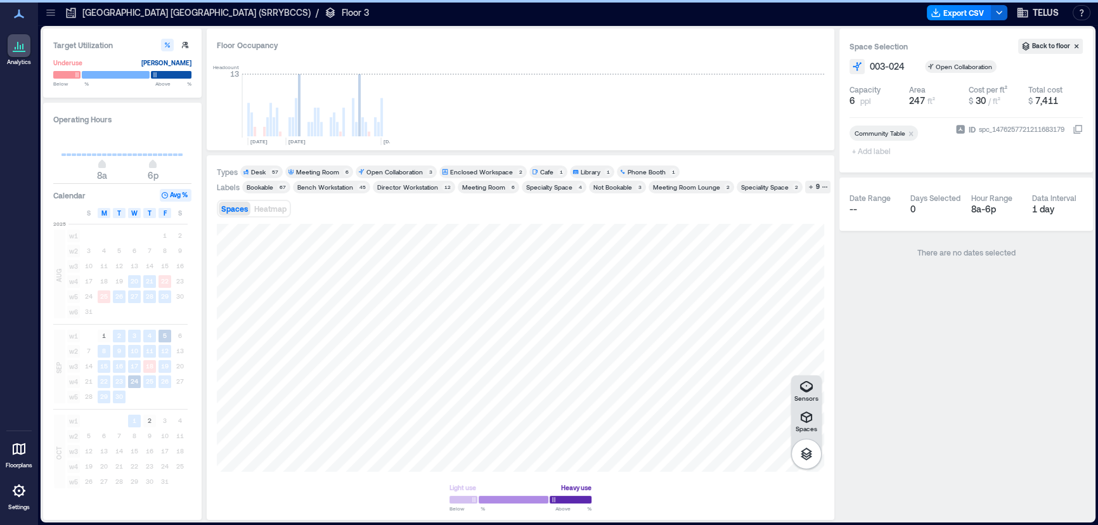
click at [880, 151] on span "+ Add label" at bounding box center [872, 151] width 46 height 18
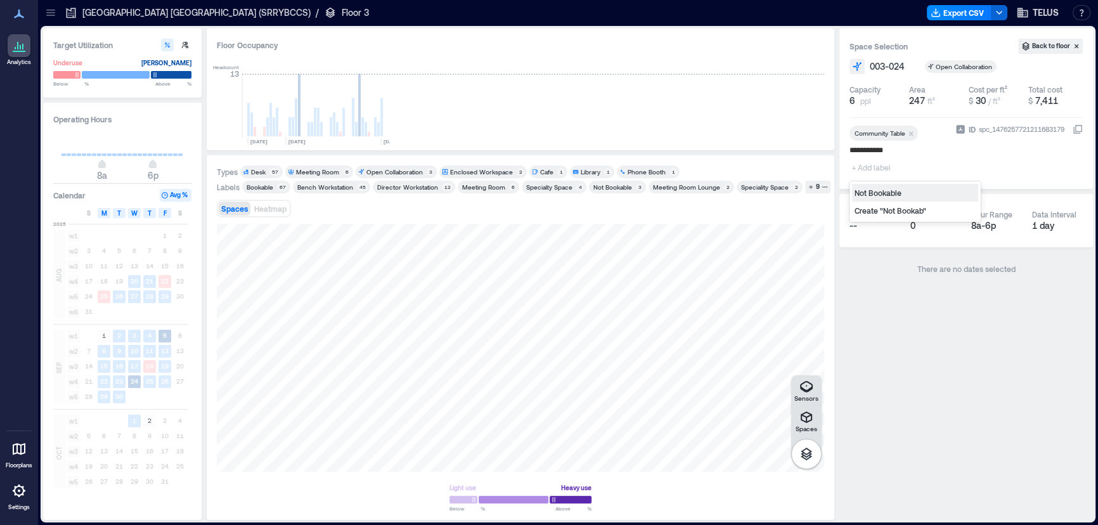
type input "**********"
type input "*******"
click at [875, 197] on div "Specialty Space" at bounding box center [915, 193] width 126 height 18
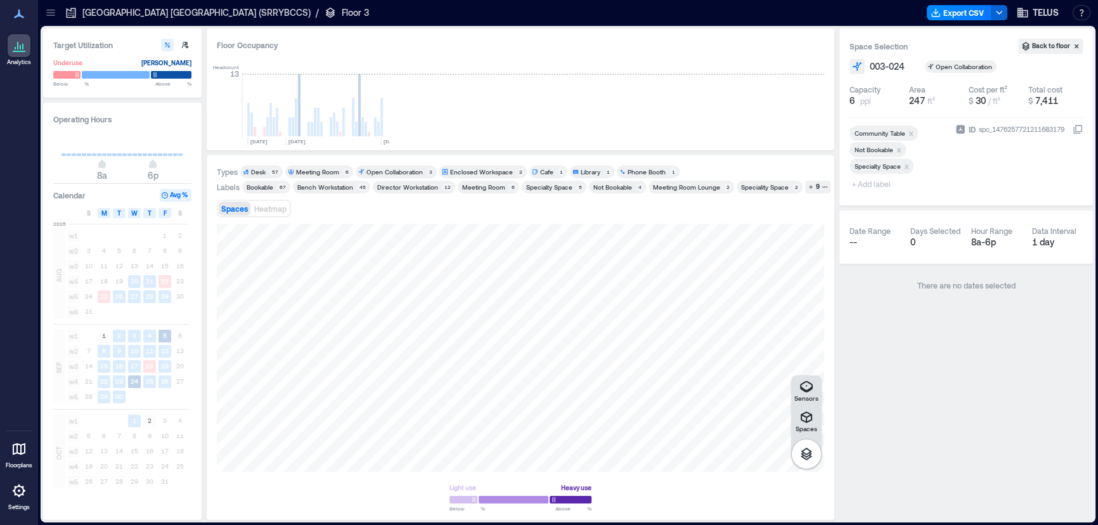
click at [835, 194] on div "Target Utilization Underuse [PERSON_NAME] Below ** % Above ** % Operating Hours…" at bounding box center [568, 274] width 1050 height 491
click at [752, 188] on div "Speciality Space" at bounding box center [765, 187] width 48 height 9
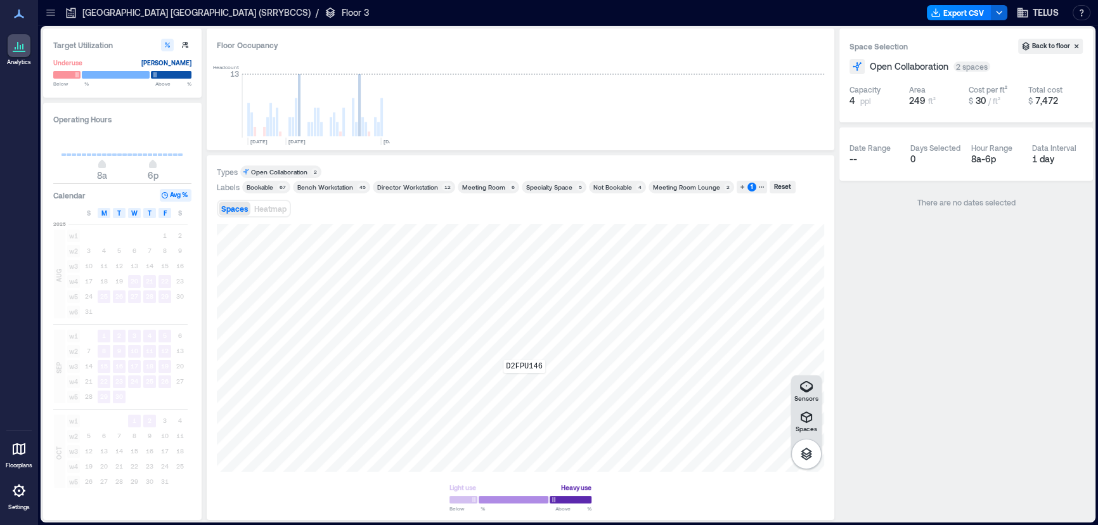
click at [525, 383] on div "D2FPU146" at bounding box center [520, 348] width 607 height 248
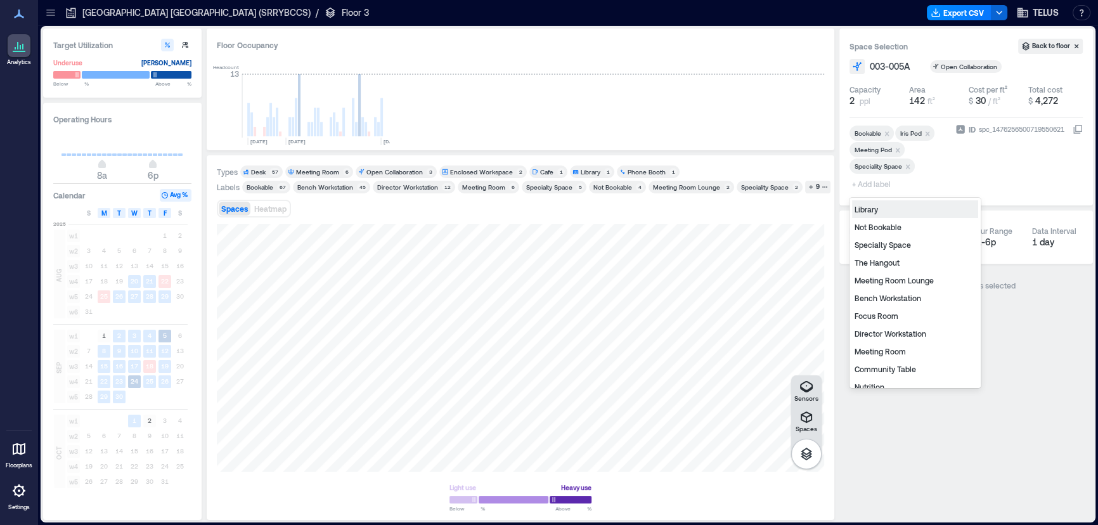
click at [875, 188] on span "+ Add label" at bounding box center [872, 184] width 46 height 18
click at [892, 245] on div "Specialty Space" at bounding box center [915, 245] width 126 height 18
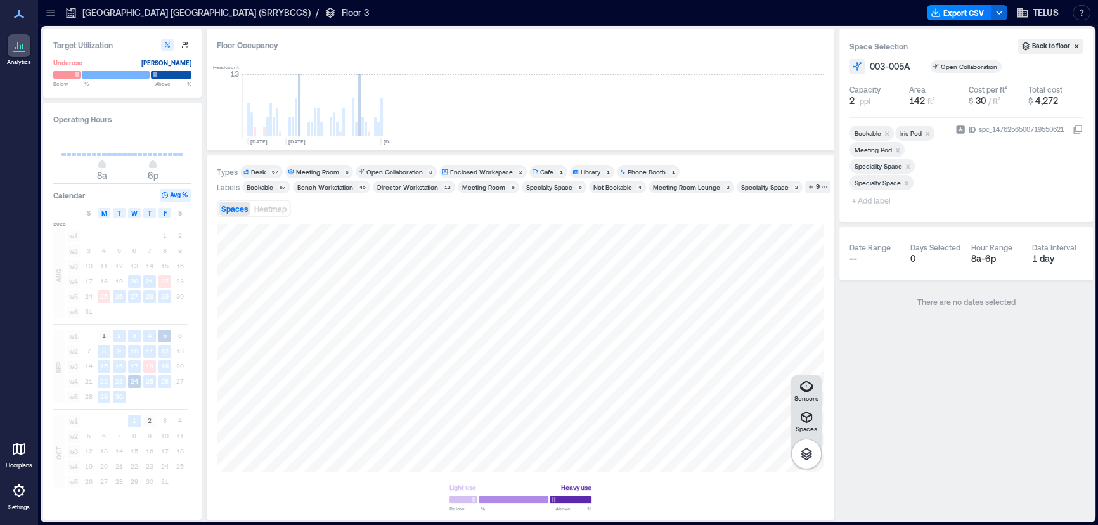
click at [908, 164] on icon "Remove Speciality Space" at bounding box center [907, 166] width 9 height 9
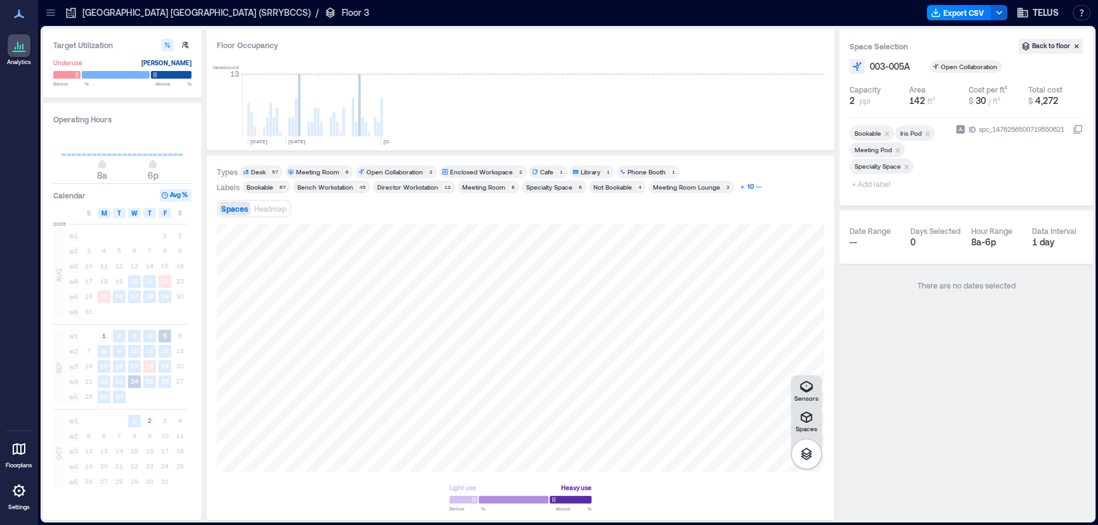
click at [739, 188] on icon "button" at bounding box center [742, 187] width 6 height 6
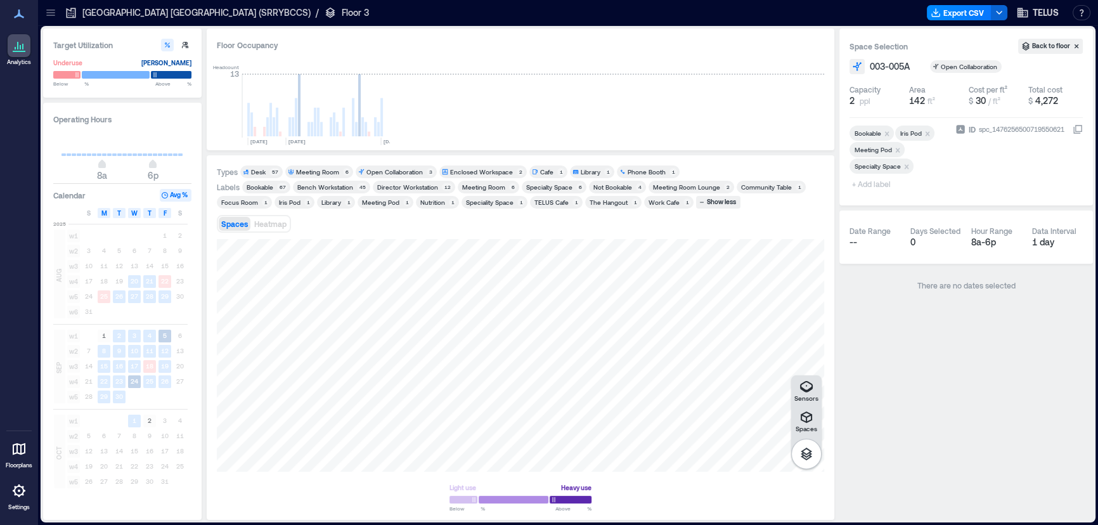
click at [492, 204] on div "Speciality Space" at bounding box center [490, 202] width 48 height 9
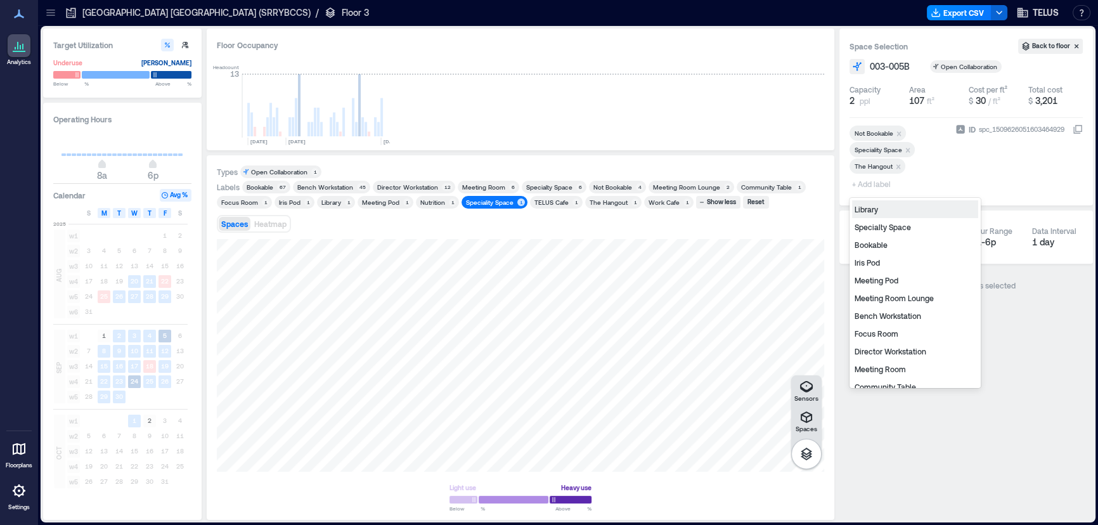
click at [876, 186] on span "+ Add label" at bounding box center [872, 184] width 46 height 18
click at [894, 233] on div "Specialty Space" at bounding box center [915, 227] width 126 height 18
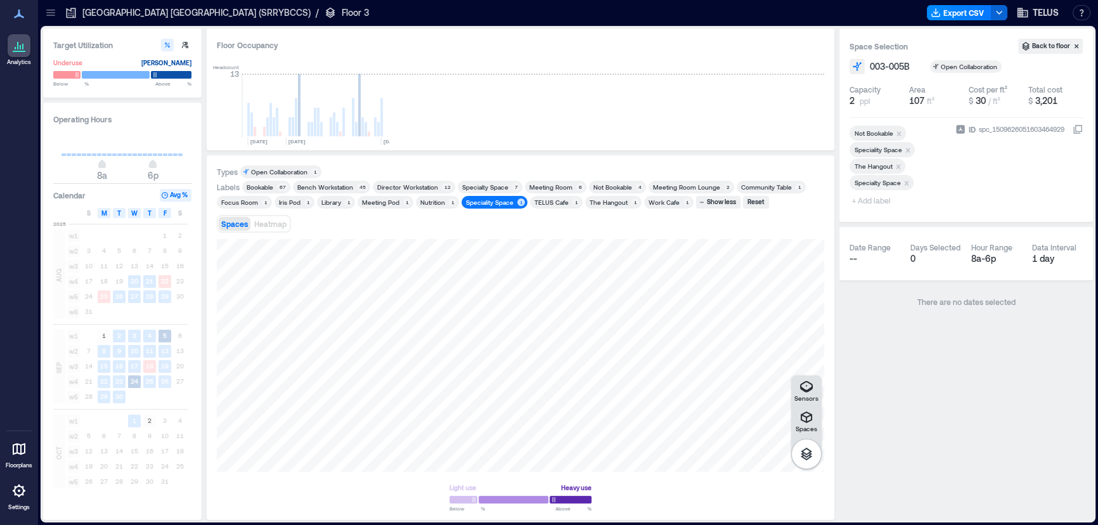
click at [906, 151] on icon "Remove Speciality Space" at bounding box center [907, 150] width 9 height 9
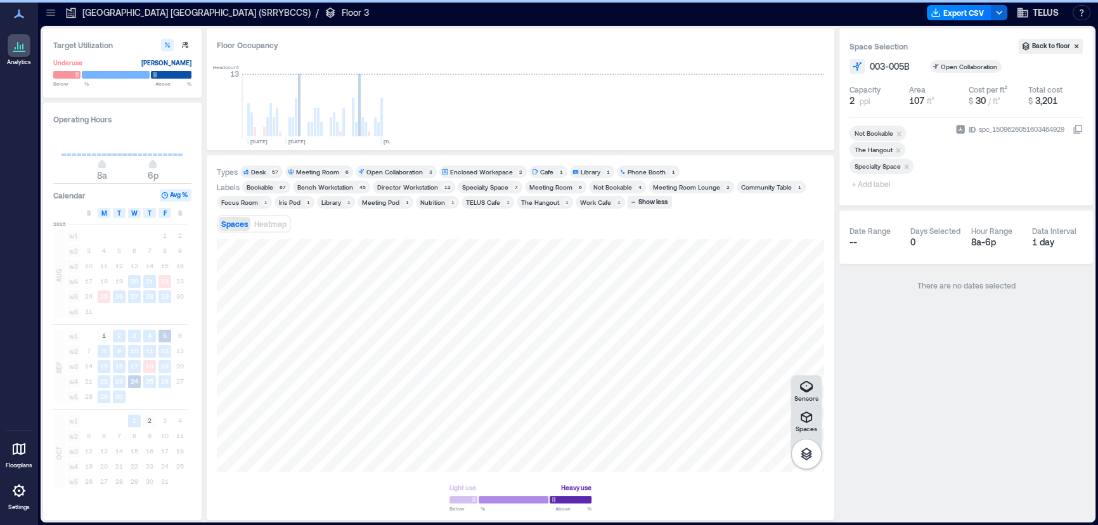
click at [47, 14] on icon at bounding box center [50, 12] width 13 height 13
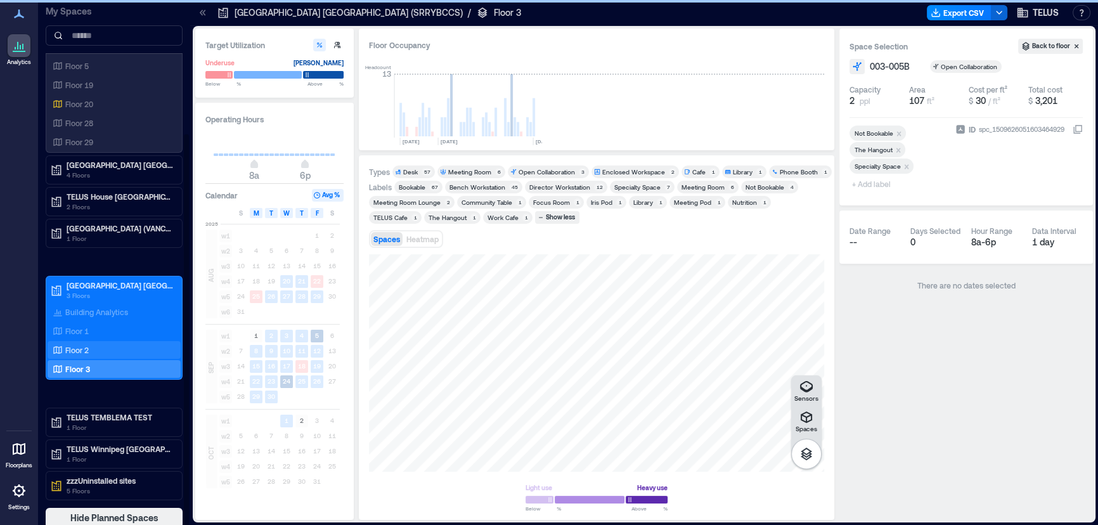
click at [82, 349] on p "Floor 2" at bounding box center [76, 350] width 23 height 10
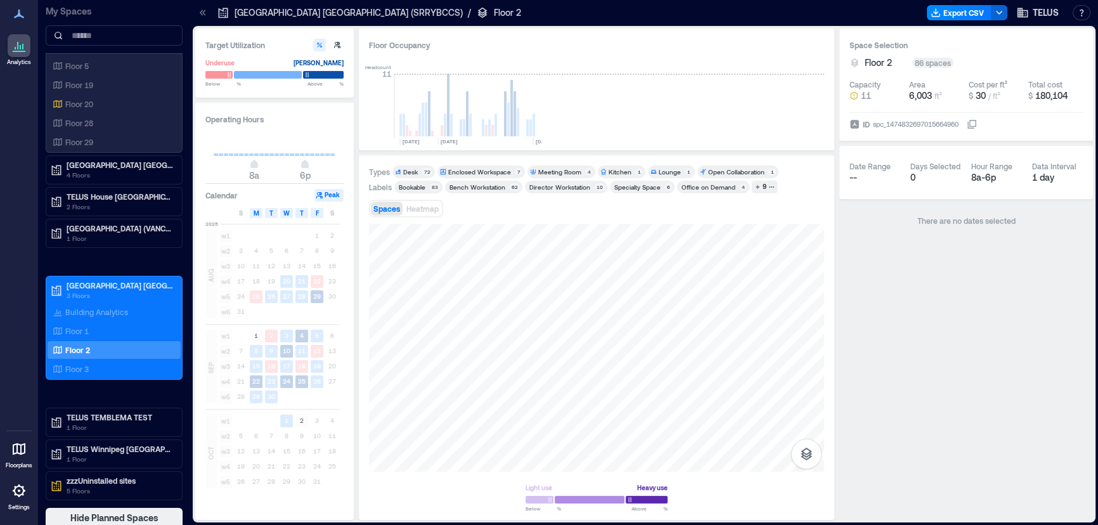
click at [205, 13] on icon at bounding box center [203, 12] width 13 height 13
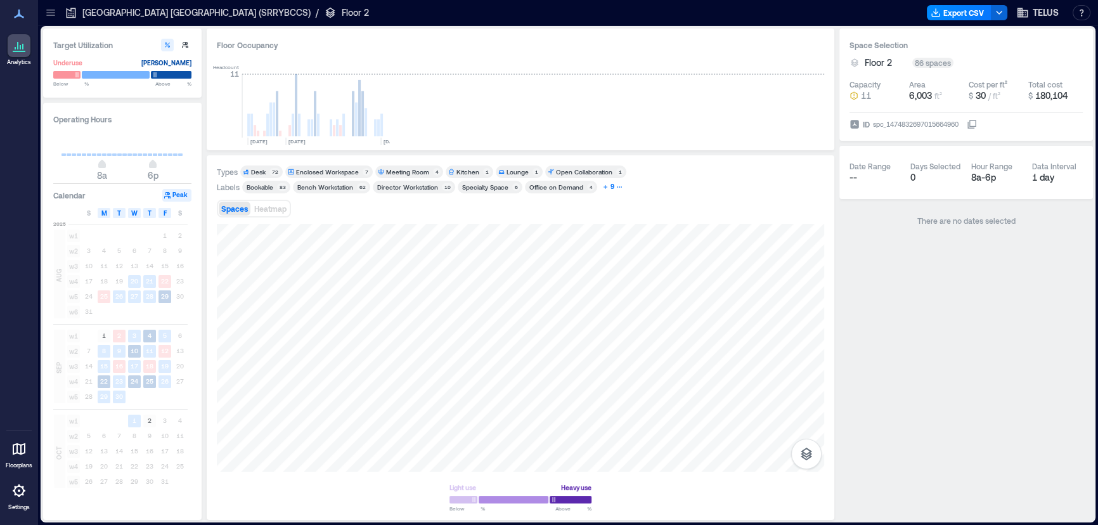
click at [602, 188] on icon "button" at bounding box center [605, 187] width 6 height 6
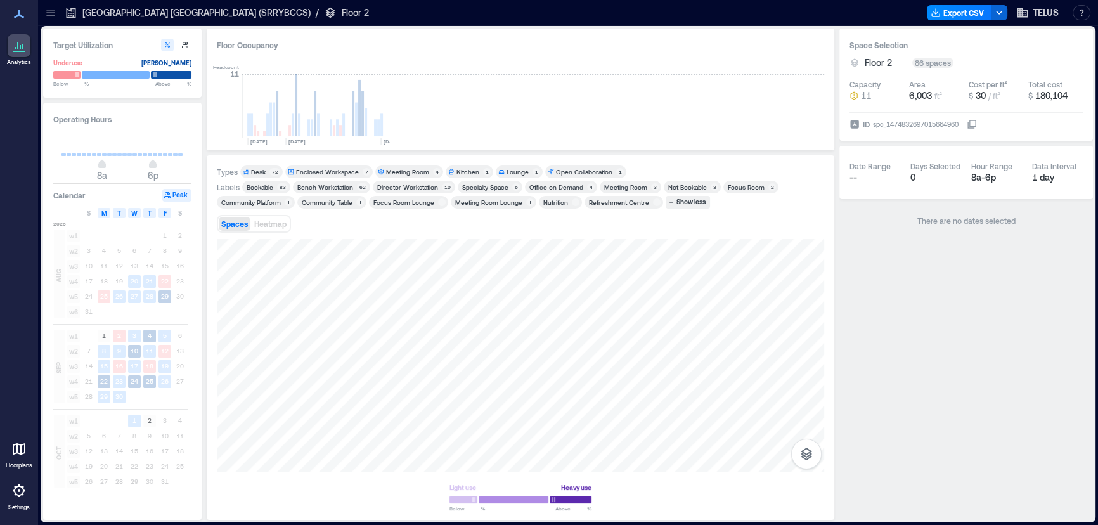
click at [53, 12] on icon at bounding box center [50, 12] width 13 height 13
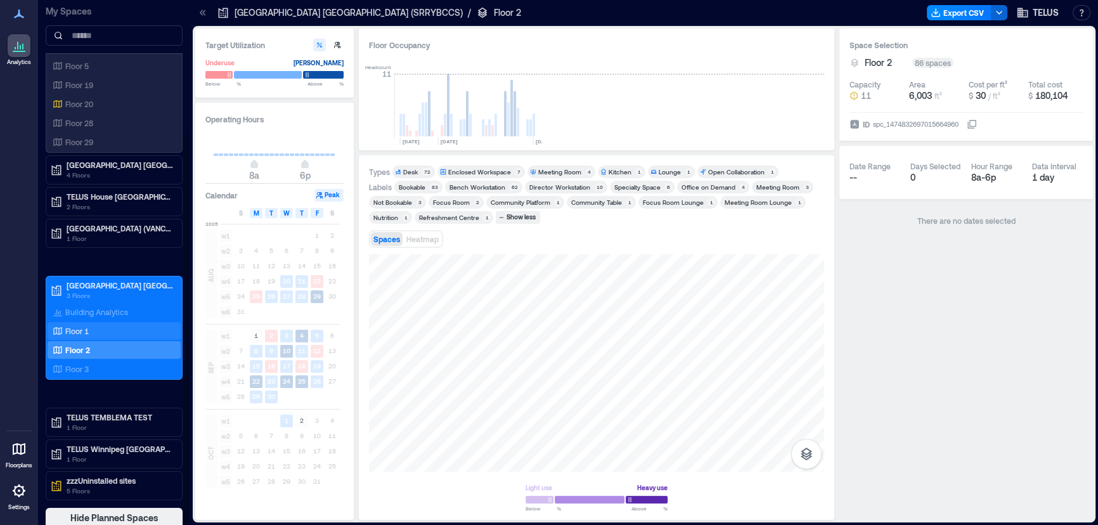
click at [122, 330] on div "Floor 1" at bounding box center [111, 331] width 123 height 13
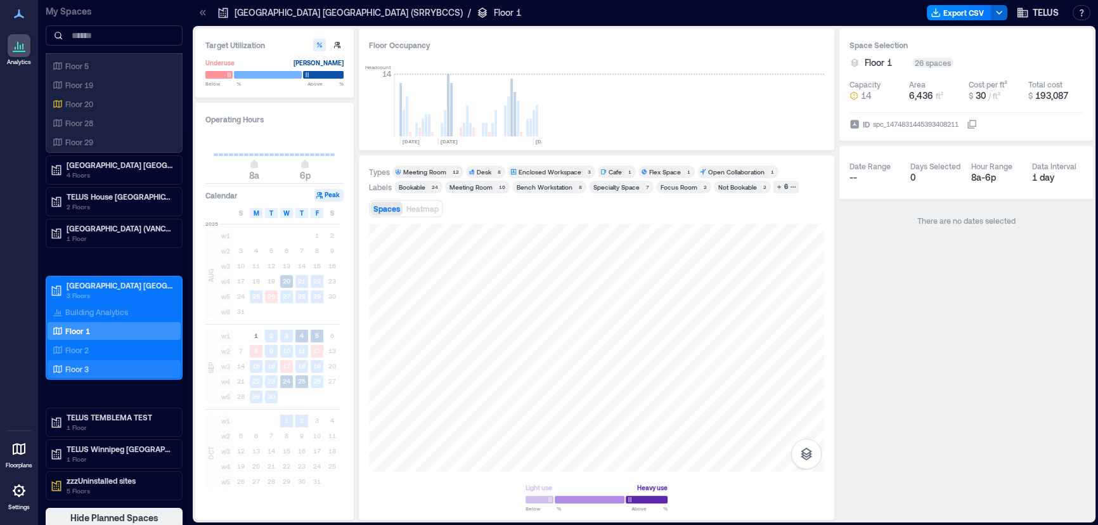
click at [90, 360] on div "Floor 3" at bounding box center [114, 369] width 133 height 18
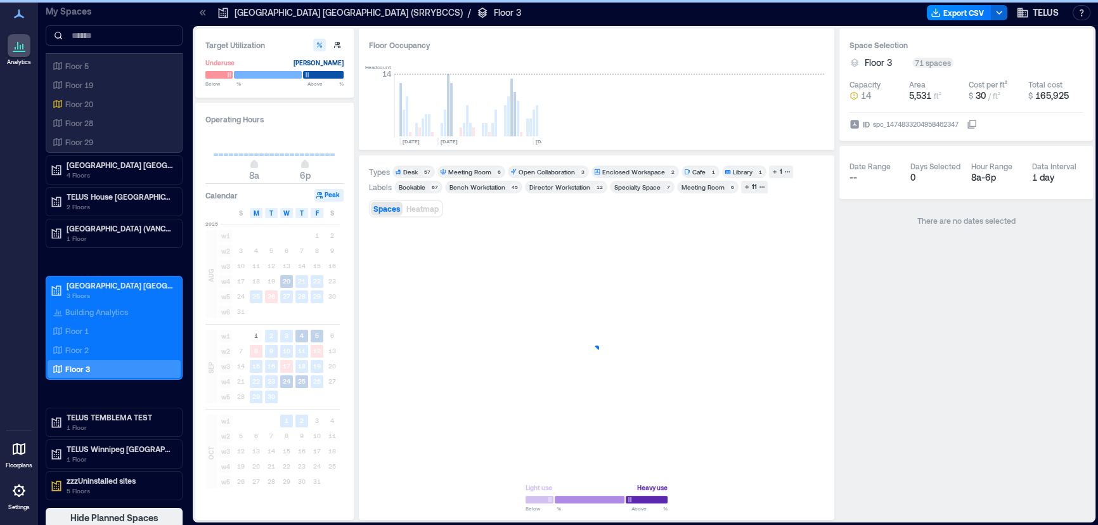
click at [198, 13] on icon at bounding box center [203, 12] width 13 height 13
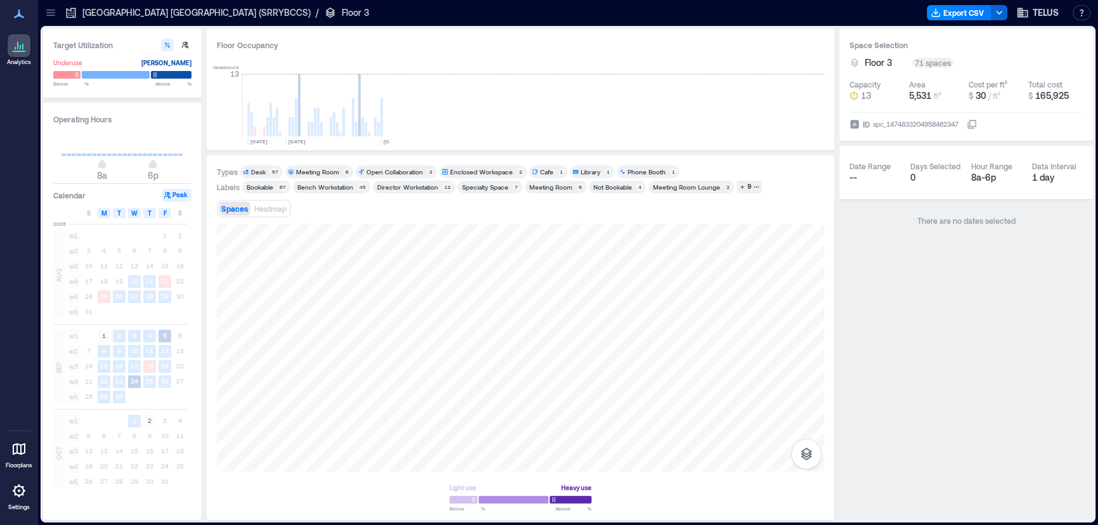
click at [446, 212] on div "Types Desk 57 Meeting Room 6 Open Collaboration 3 Enclosed Workspace 2 Cafe 1 L…" at bounding box center [520, 337] width 607 height 344
click at [58, 18] on div at bounding box center [51, 13] width 20 height 20
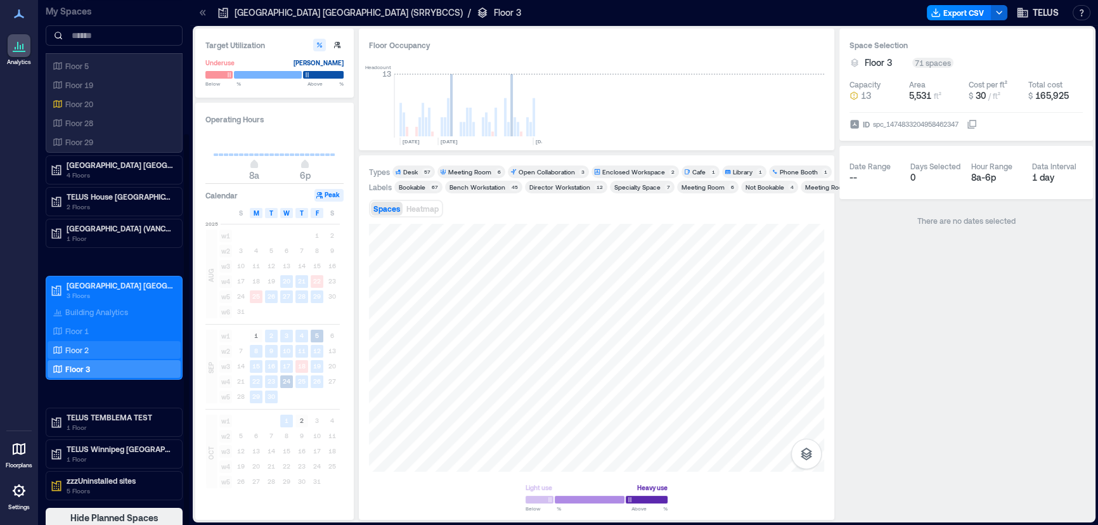
click at [91, 351] on div "Floor 2" at bounding box center [111, 350] width 123 height 13
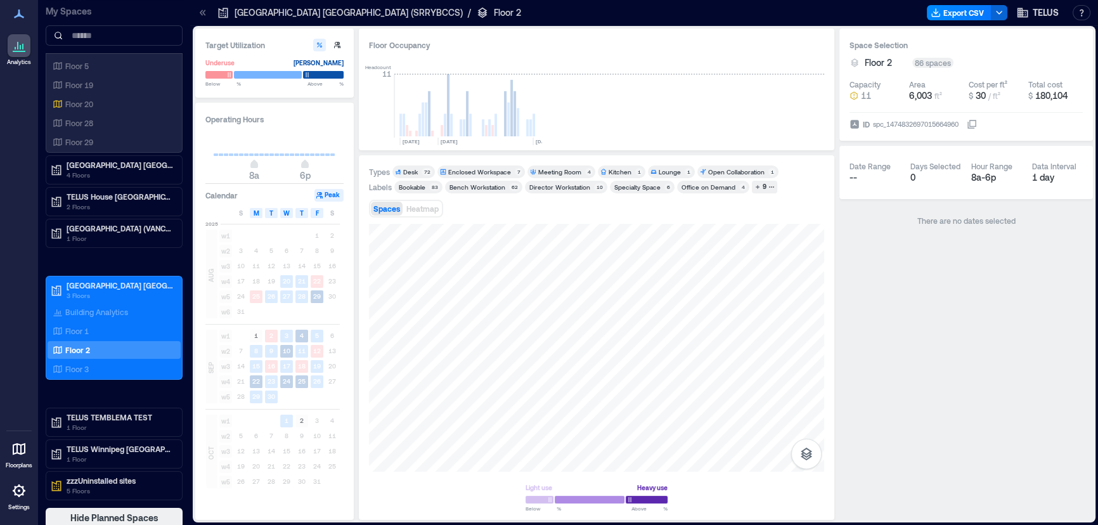
click at [203, 16] on icon at bounding box center [203, 12] width 13 height 13
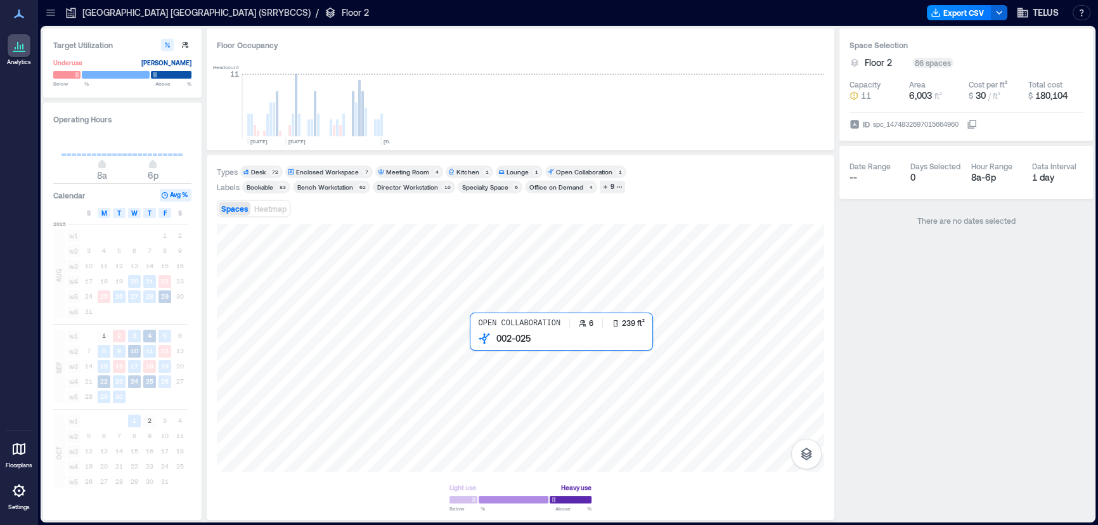
click at [479, 354] on div at bounding box center [520, 348] width 607 height 248
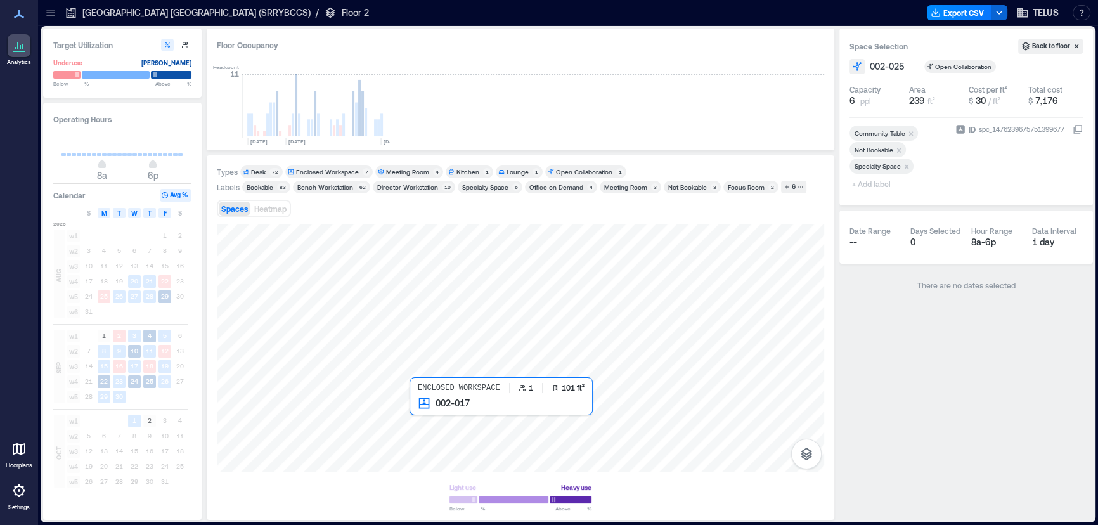
click at [409, 406] on div at bounding box center [520, 348] width 607 height 248
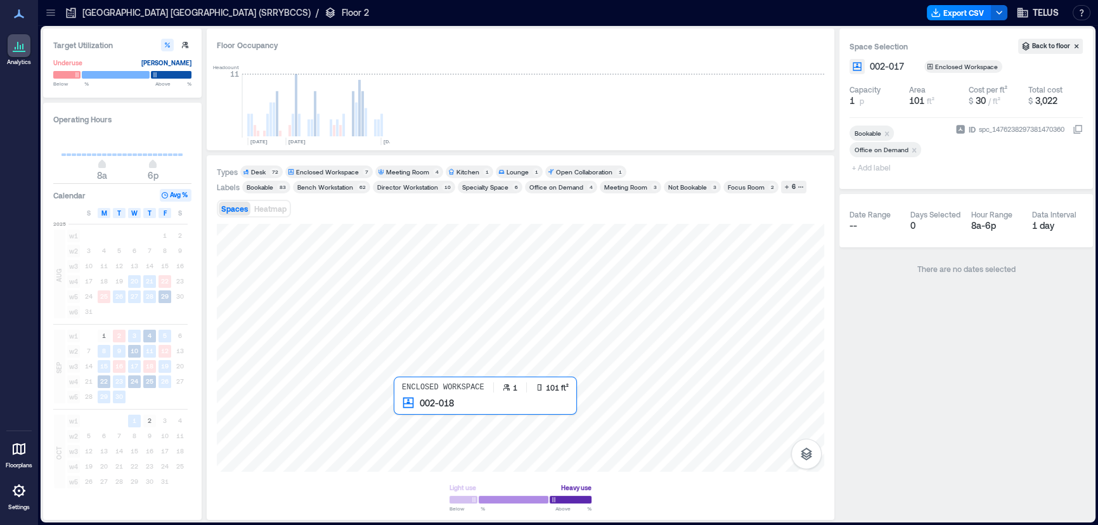
click at [400, 417] on div at bounding box center [520, 348] width 607 height 248
click at [449, 456] on div at bounding box center [520, 348] width 607 height 248
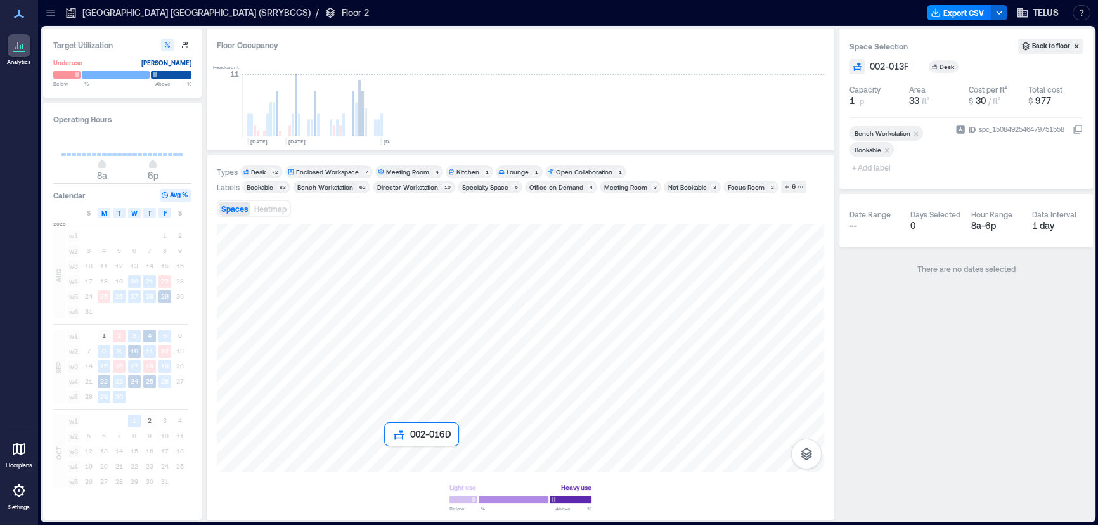
click at [390, 450] on div at bounding box center [520, 348] width 607 height 248
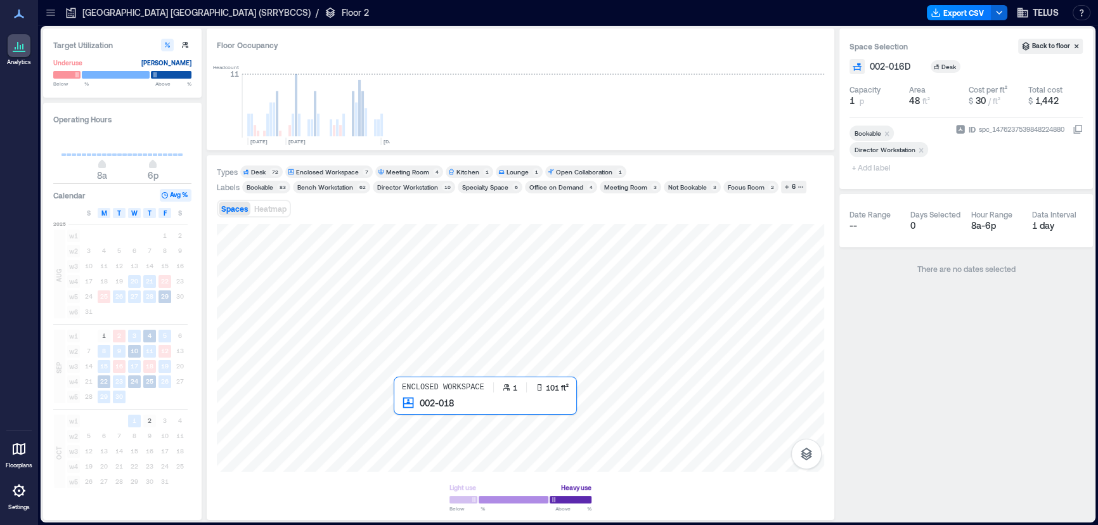
click at [400, 417] on div at bounding box center [520, 348] width 607 height 248
click at [41, 14] on div at bounding box center [51, 13] width 20 height 20
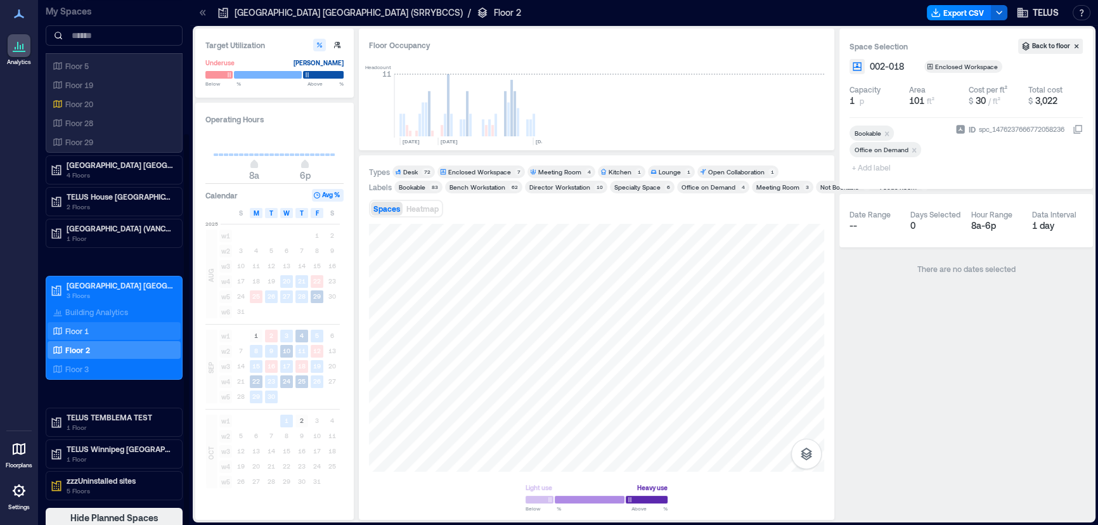
click at [81, 330] on p "Floor 1" at bounding box center [76, 331] width 23 height 10
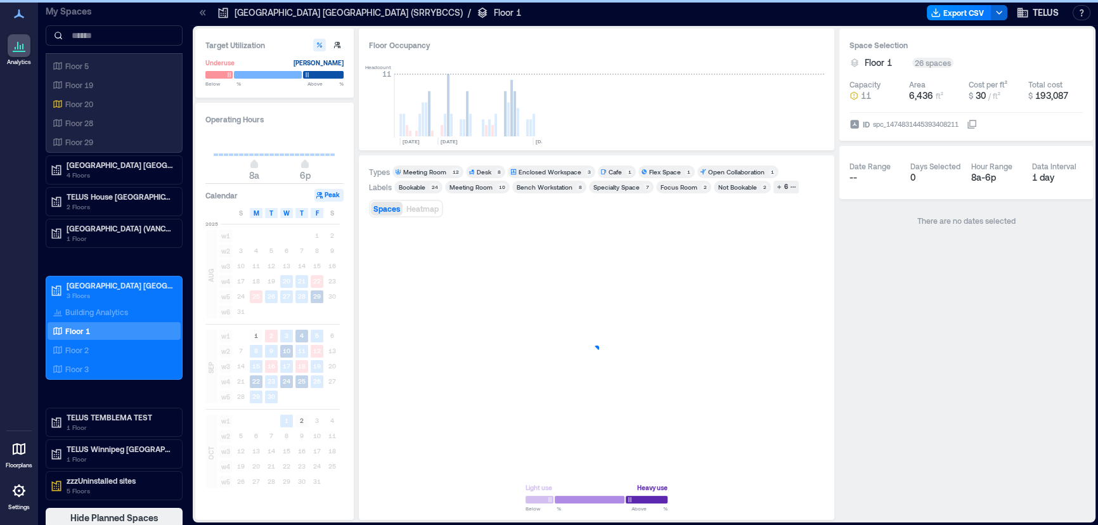
click at [198, 13] on icon at bounding box center [203, 12] width 13 height 13
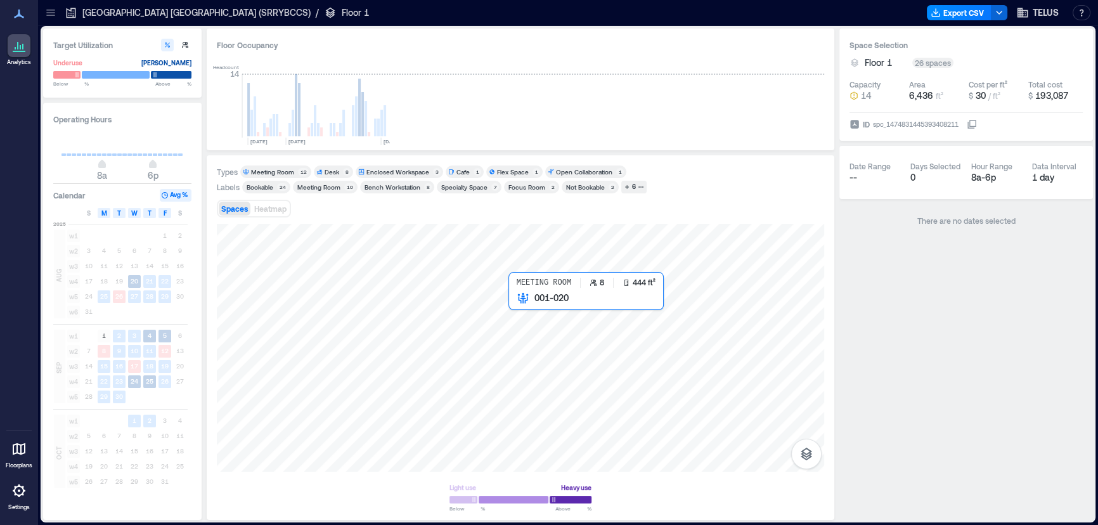
click at [532, 320] on div at bounding box center [520, 348] width 607 height 248
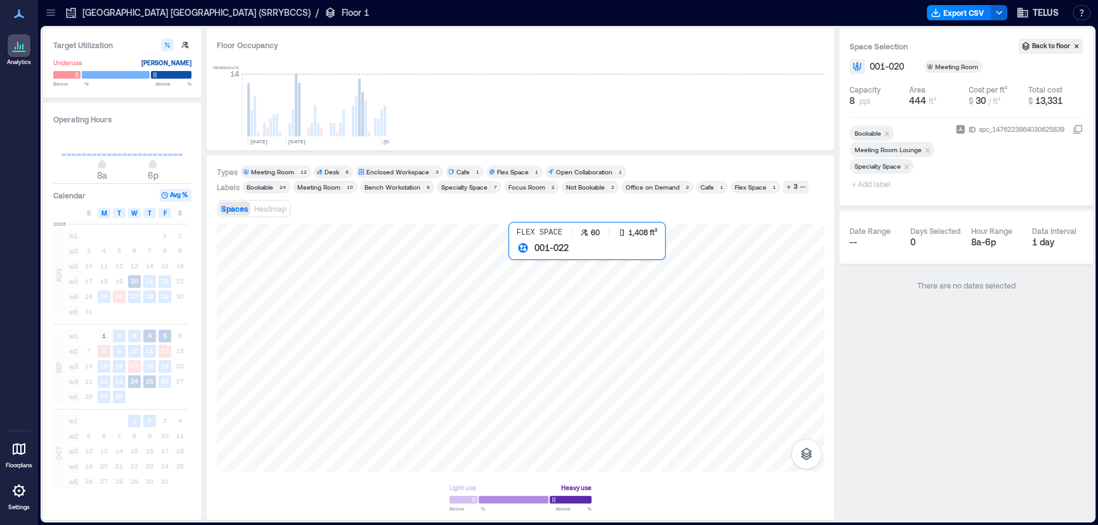
click at [547, 273] on div at bounding box center [520, 348] width 607 height 248
